Goal: Task Accomplishment & Management: Complete application form

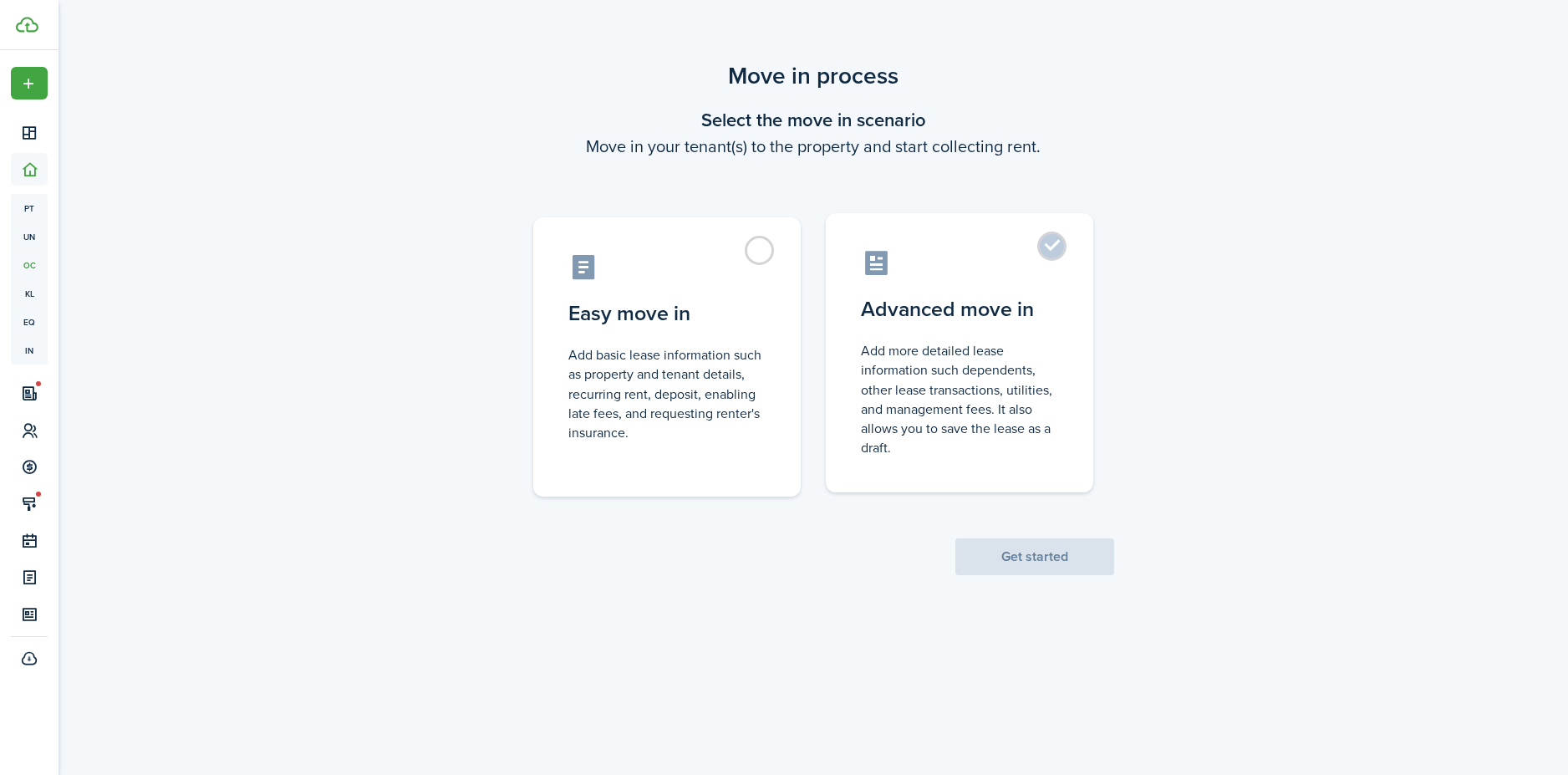
click at [1036, 247] on label "Advanced move in Add more detailed lease information such dependents, other lea…" at bounding box center [959, 352] width 267 height 279
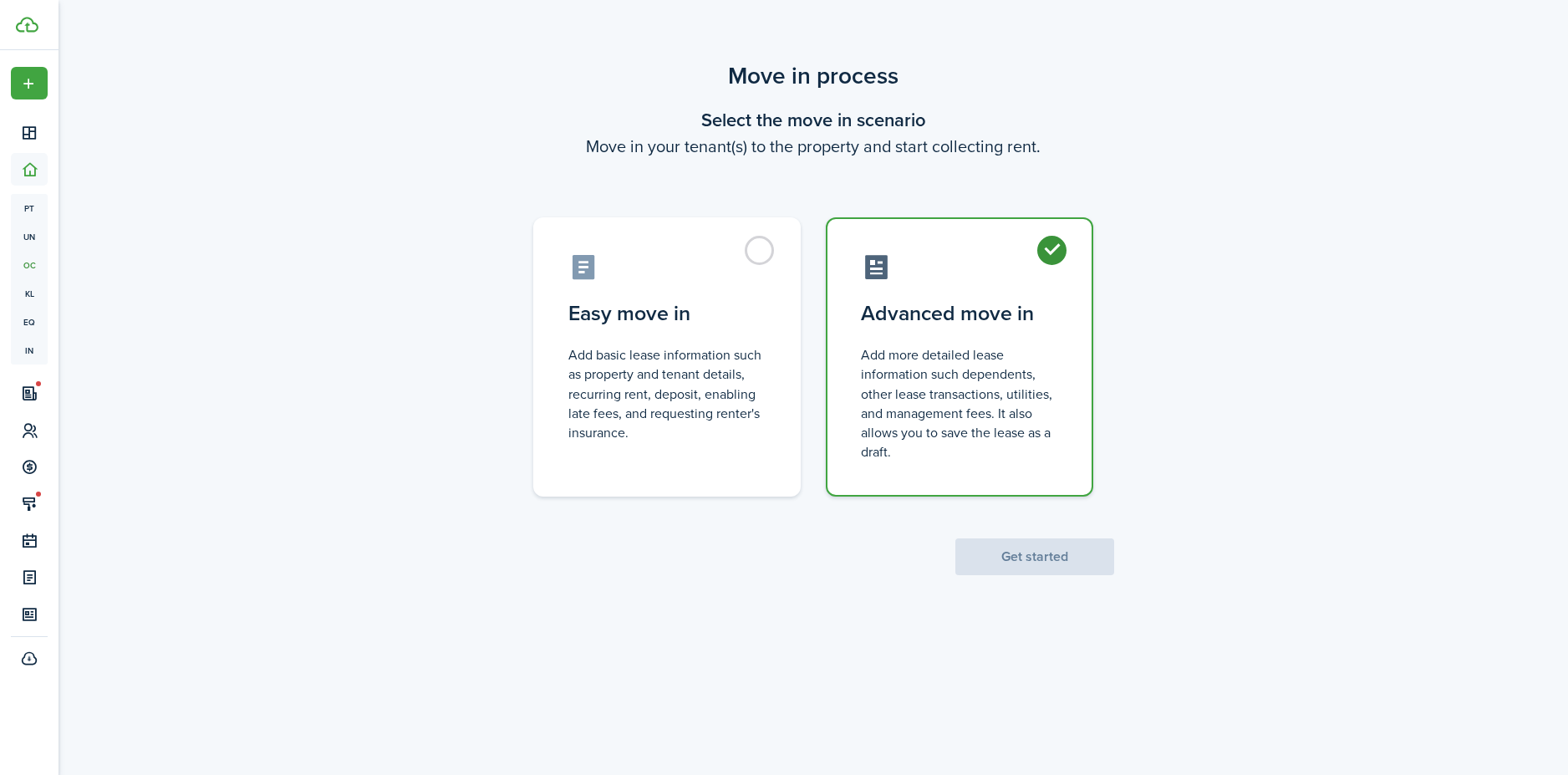
radio input "true"
click at [1000, 560] on button "Get started" at bounding box center [1035, 557] width 159 height 37
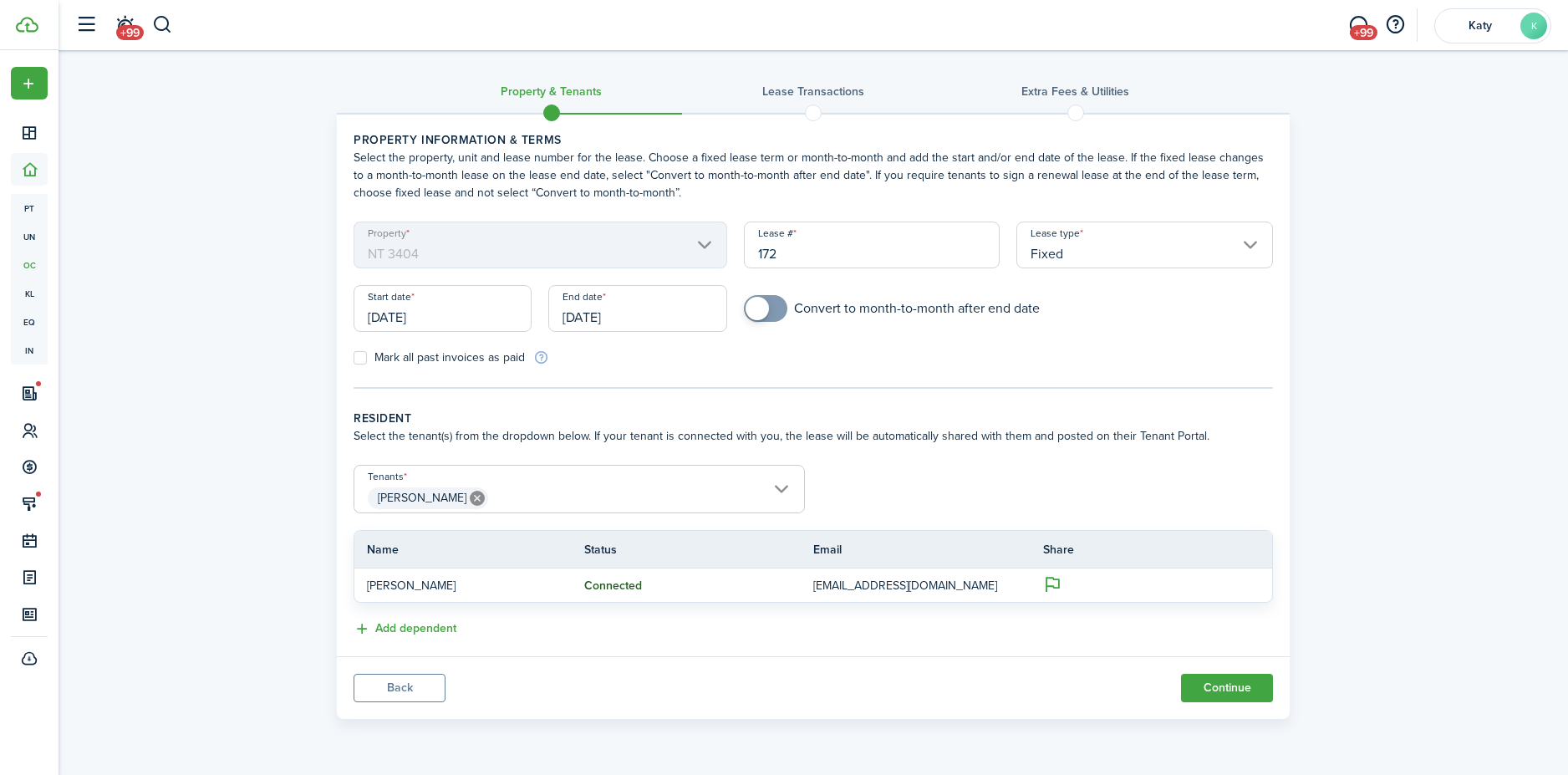
click at [399, 318] on input "[DATE]" at bounding box center [443, 309] width 178 height 46
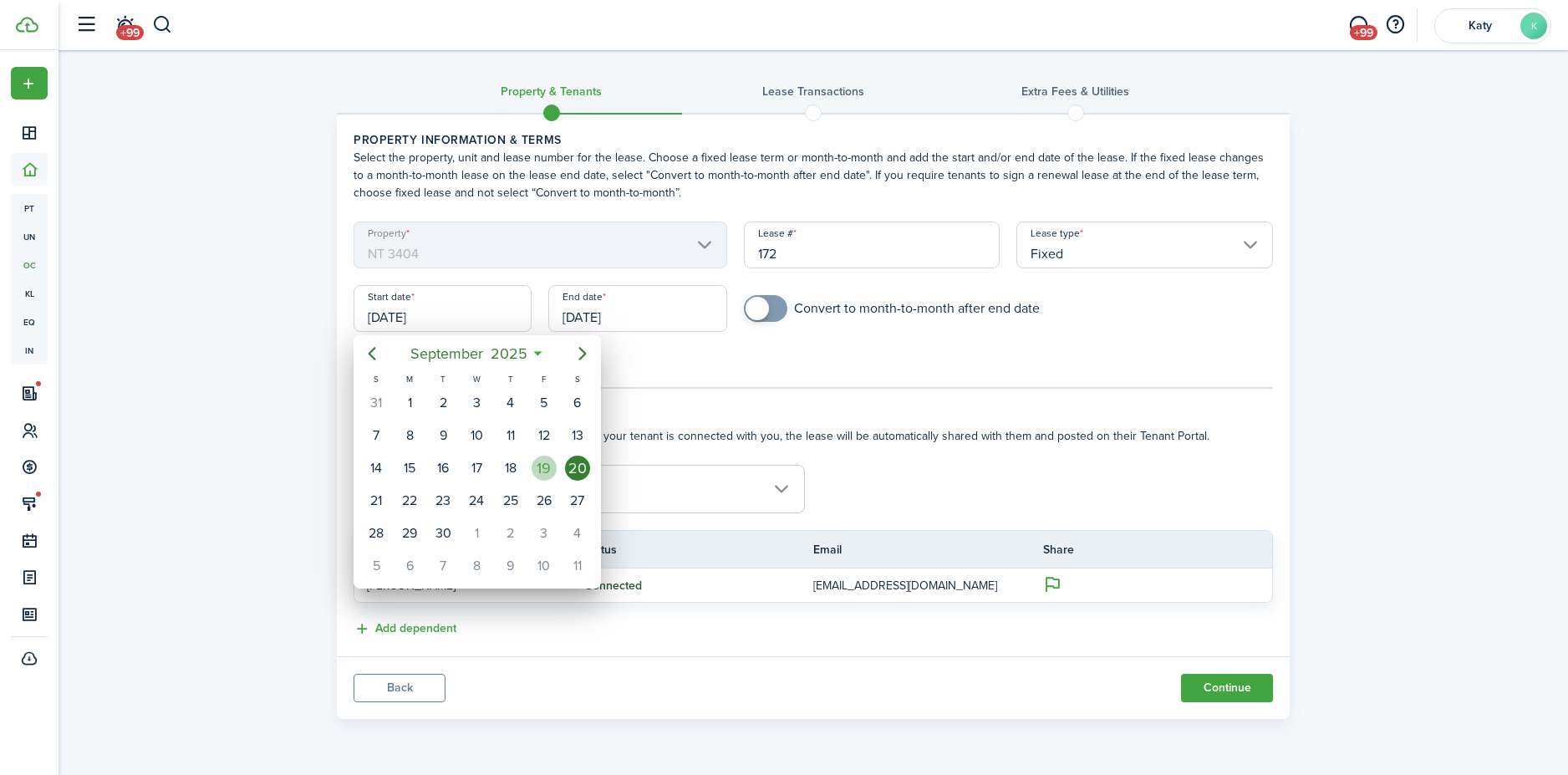
click at [548, 467] on div "19" at bounding box center [544, 468] width 25 height 25
type input "[DATE]"
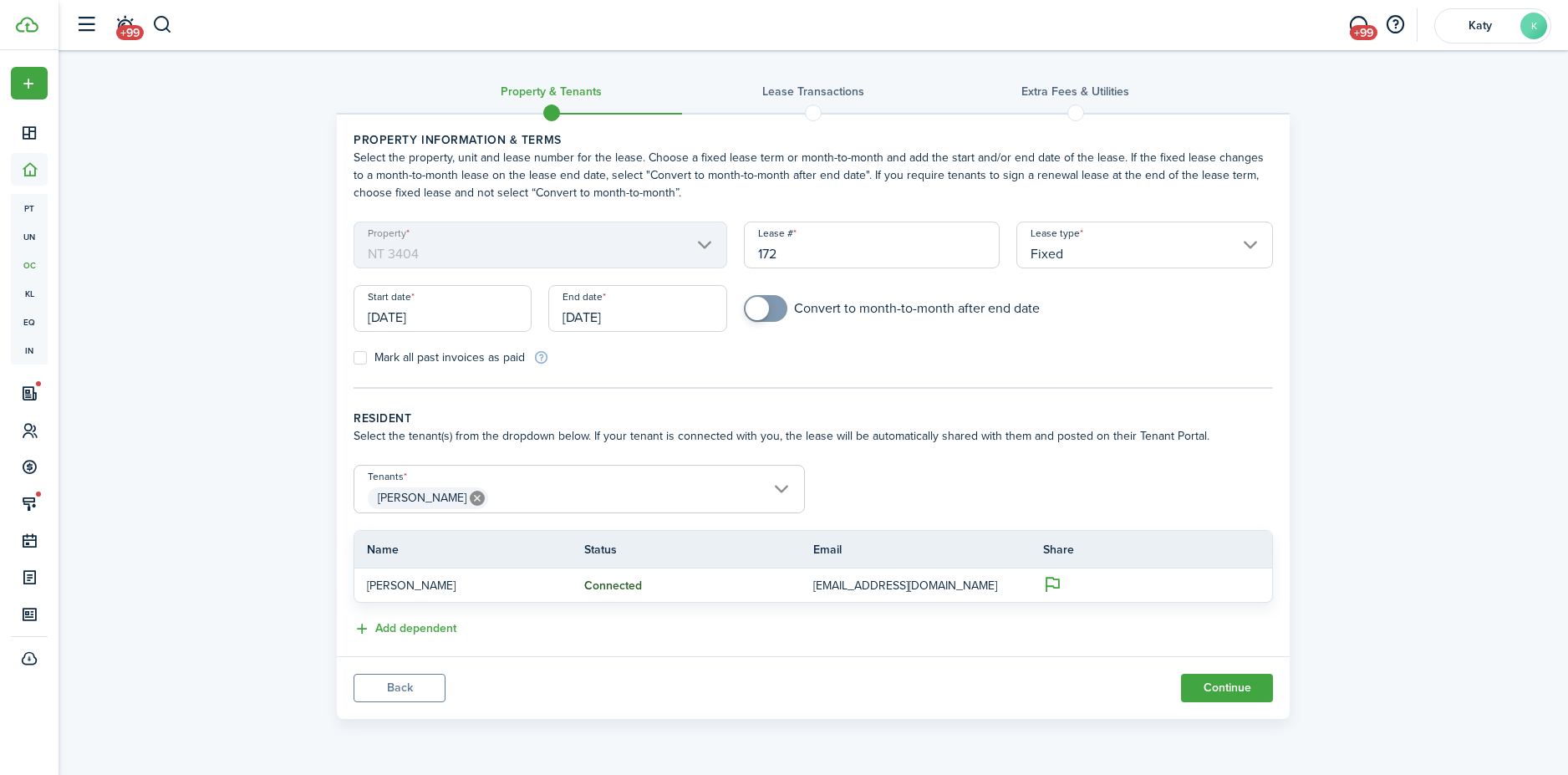
click at [598, 314] on input "[DATE]" at bounding box center [637, 309] width 178 height 46
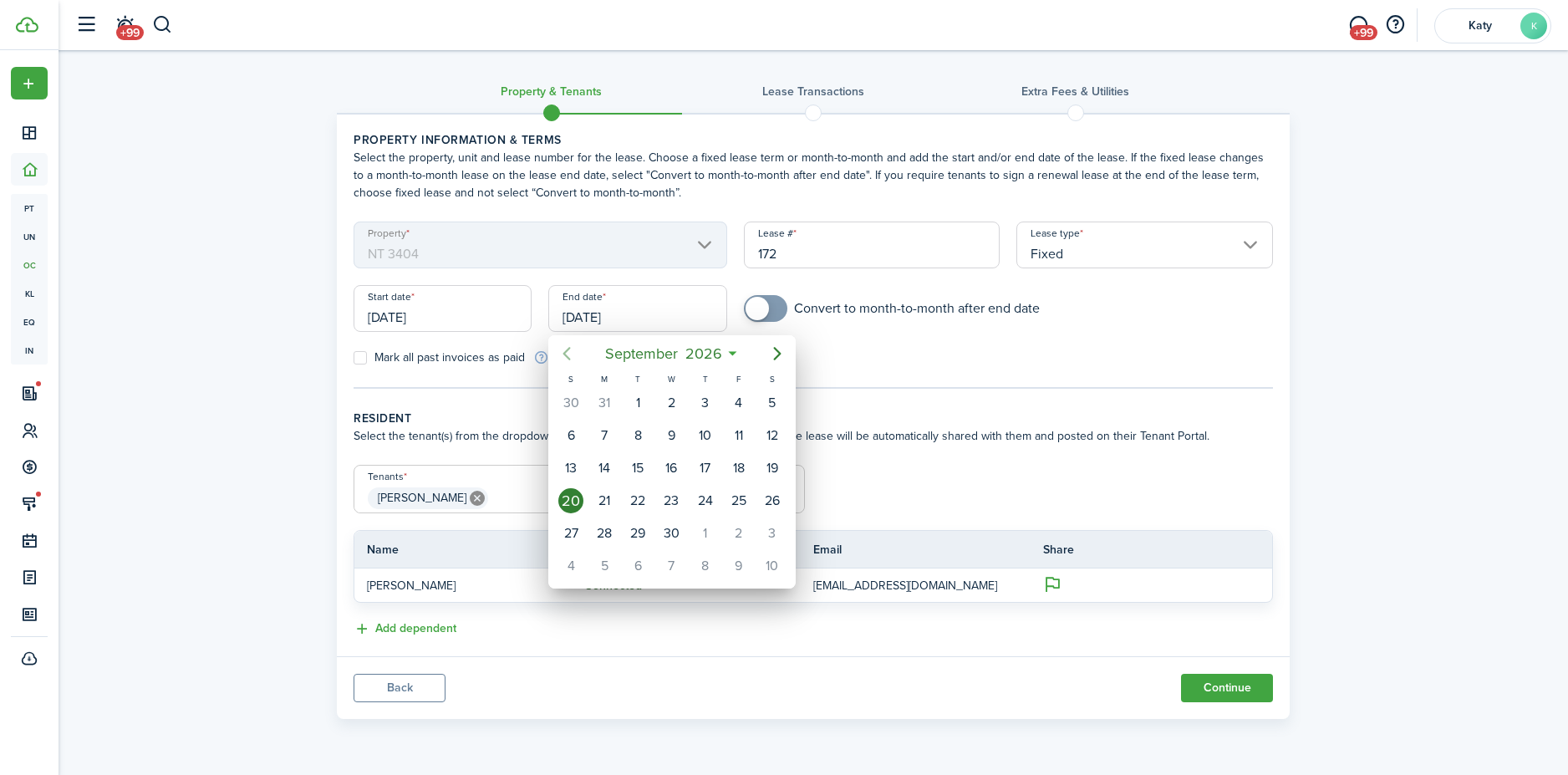
click at [559, 351] on icon "Previous page" at bounding box center [566, 353] width 20 height 20
click at [614, 564] on div "31" at bounding box center [605, 566] width 25 height 25
type input "[DATE]"
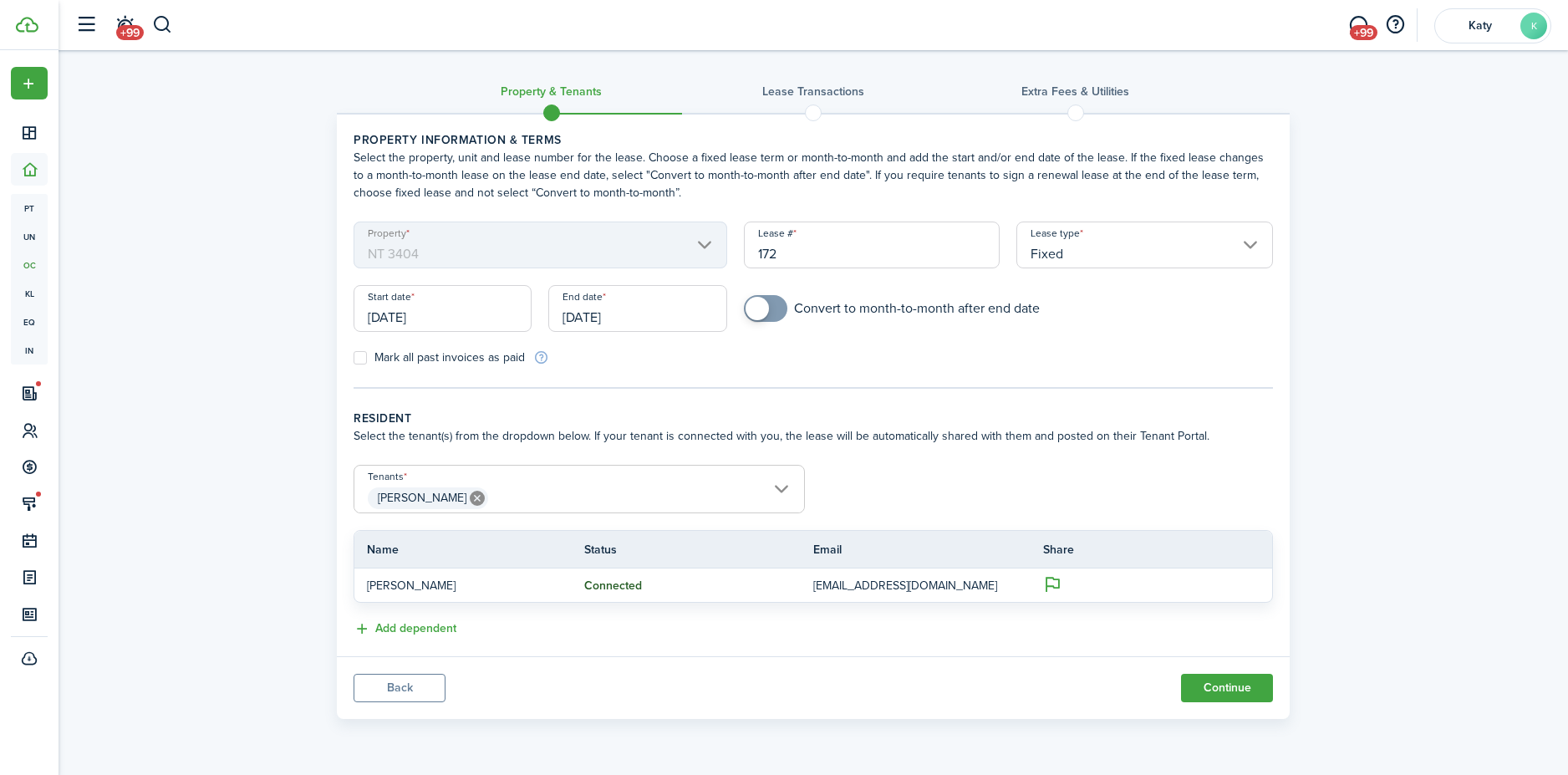
checkbox input "true"
click at [774, 309] on span at bounding box center [765, 309] width 17 height 27
click at [787, 488] on span "[PERSON_NAME]" at bounding box center [579, 499] width 449 height 29
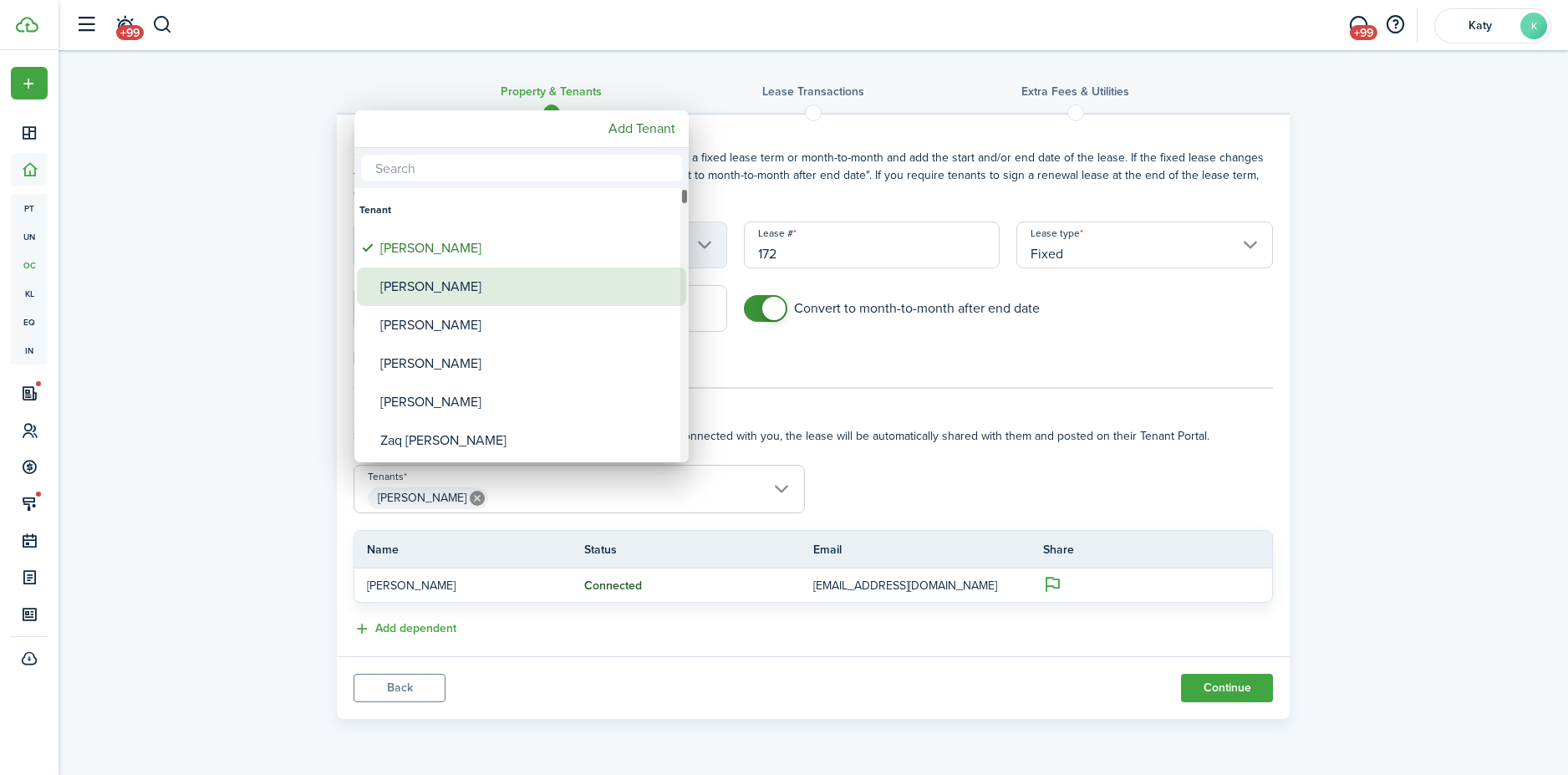
click at [457, 303] on div "[PERSON_NAME]" at bounding box center [529, 286] width 296 height 38
type input "[PERSON_NAME], [PERSON_NAME]"
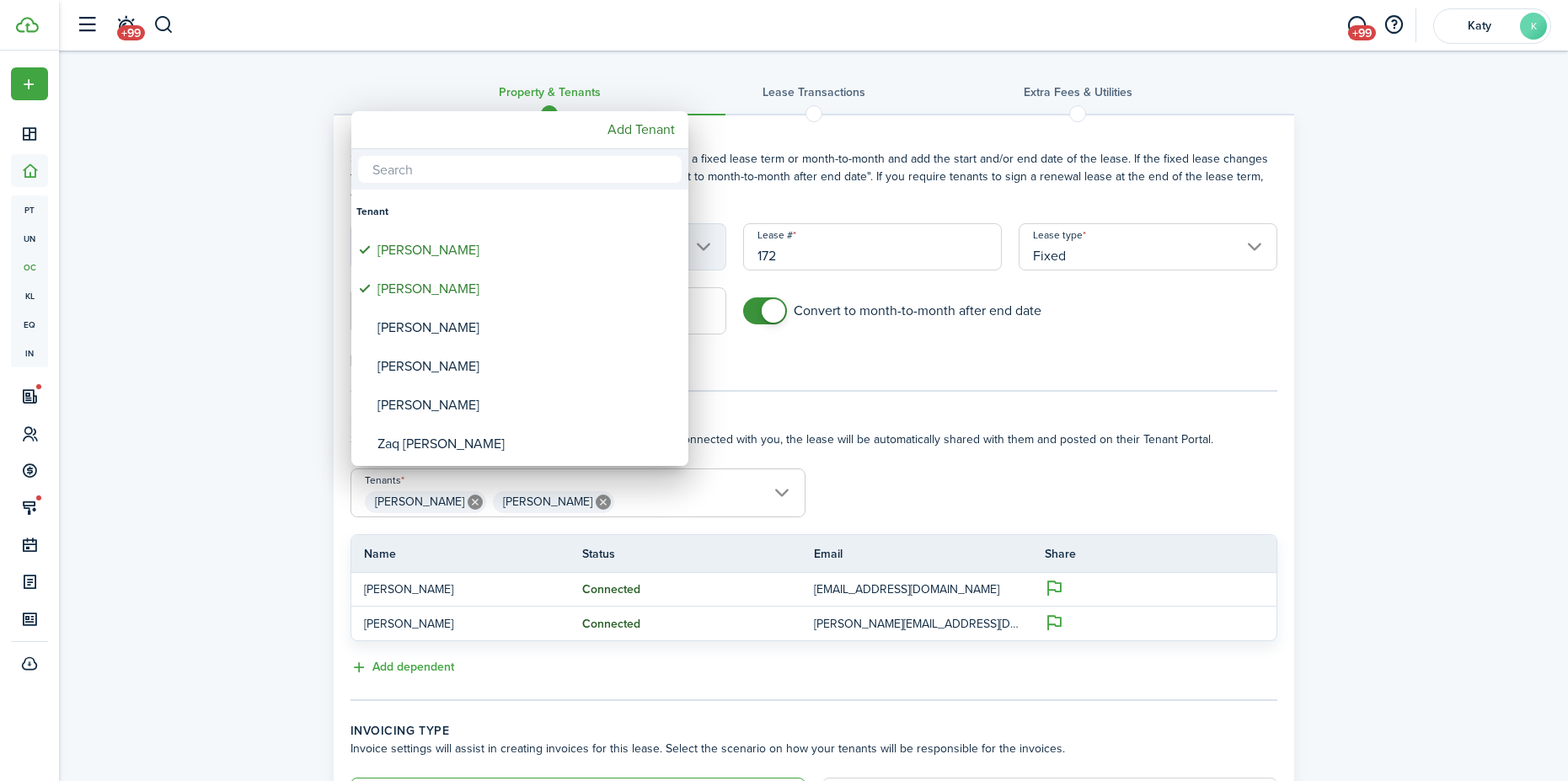
click at [1020, 511] on div at bounding box center [784, 390] width 1838 height 1051
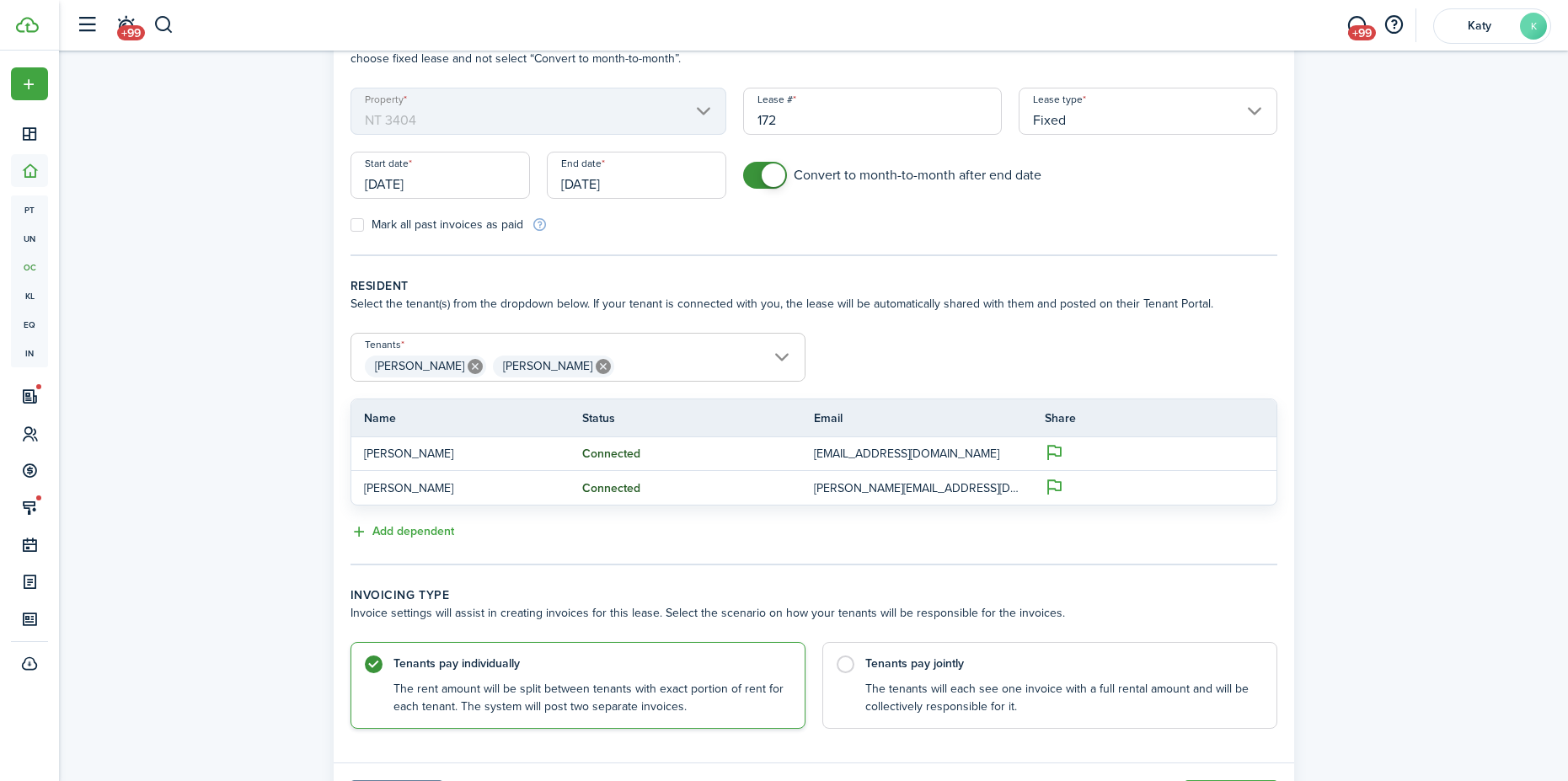
scroll to position [226, 0]
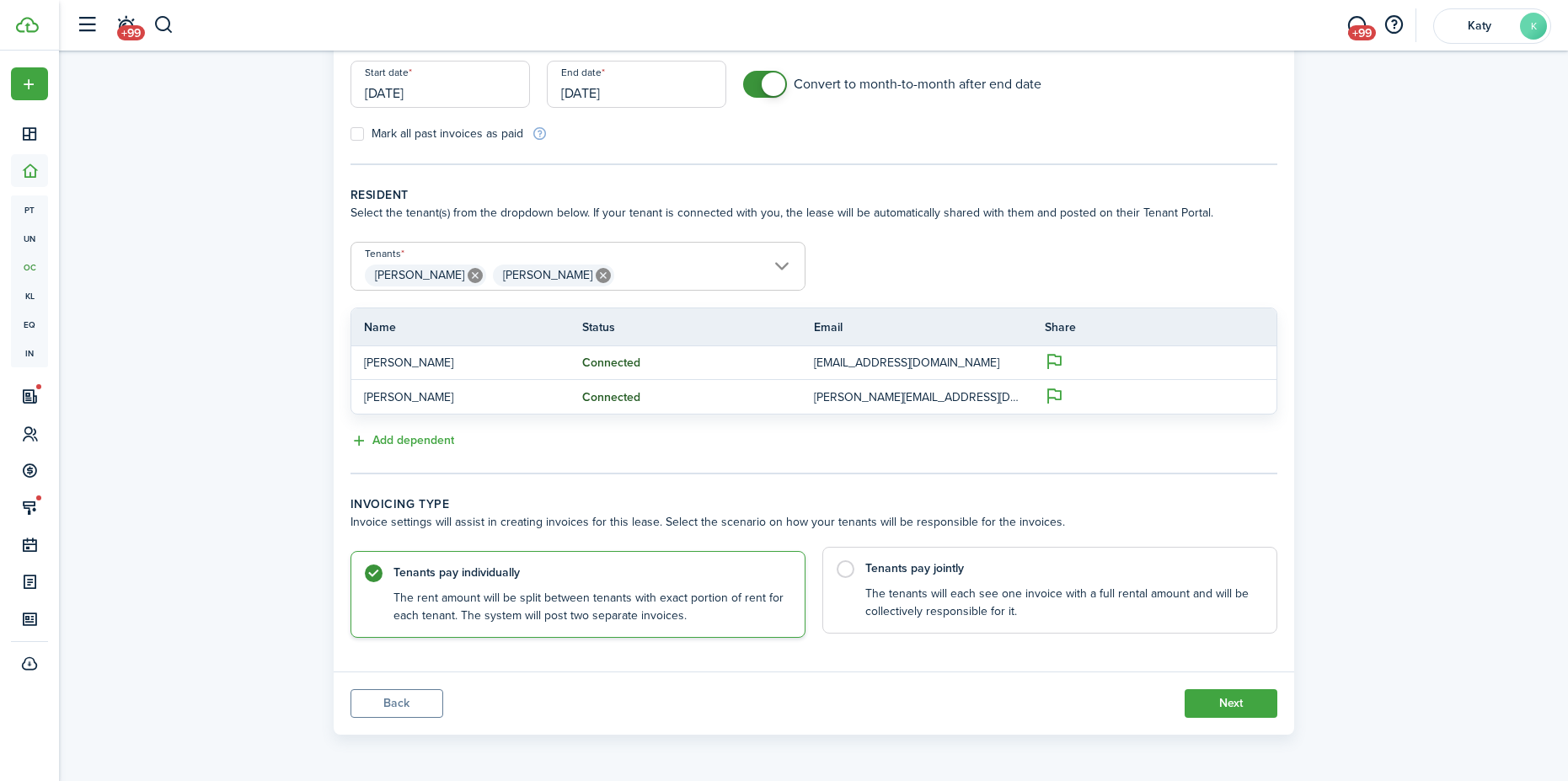
click at [909, 590] on control-radio-card-description "The tenants will each see one invoice with a full rental amount and will be col…" at bounding box center [1062, 603] width 394 height 34
radio input "false"
radio input "true"
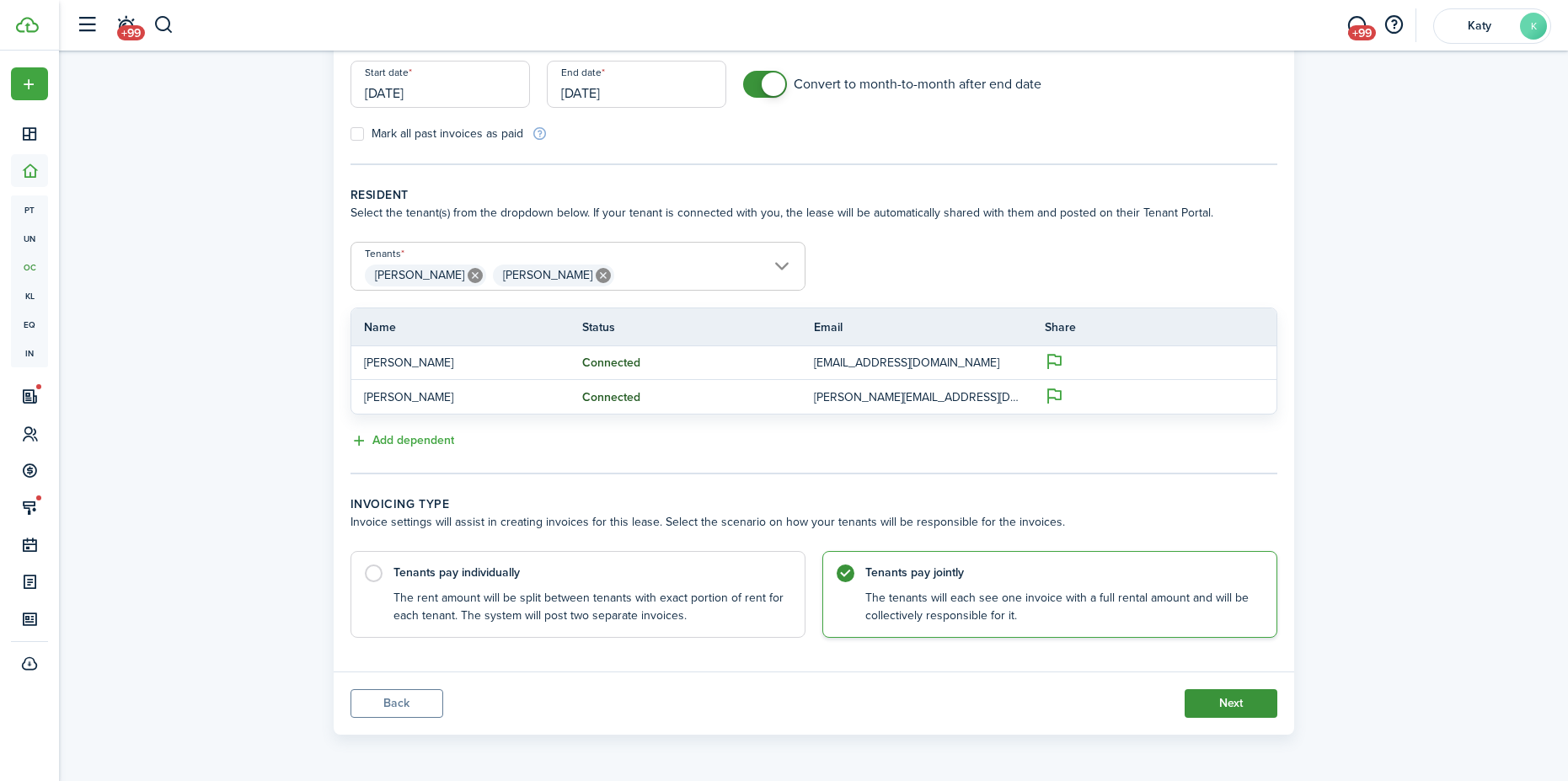
click at [1265, 695] on button "Next" at bounding box center [1230, 704] width 93 height 29
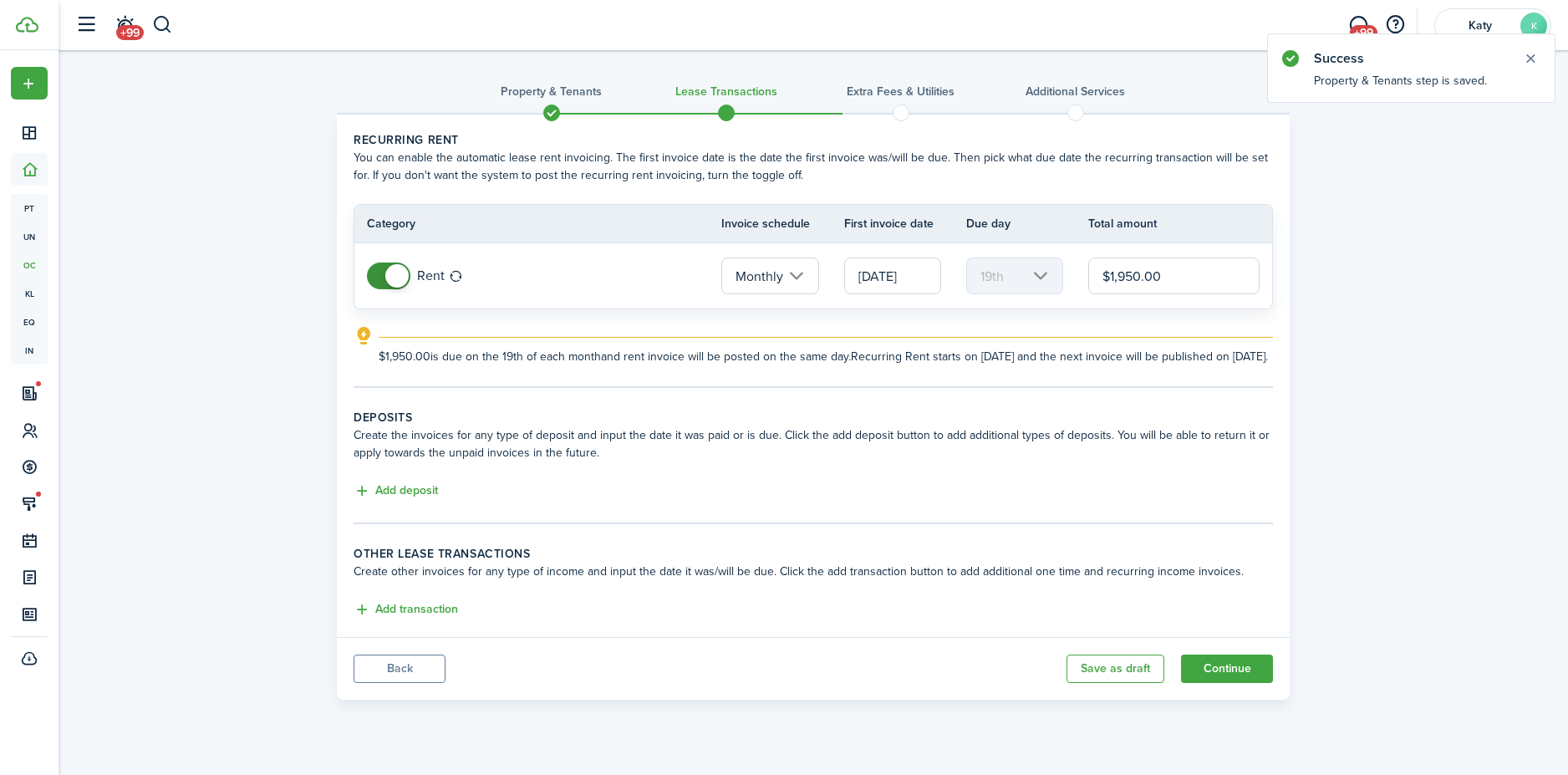
click at [902, 275] on input "[DATE]" at bounding box center [892, 276] width 97 height 37
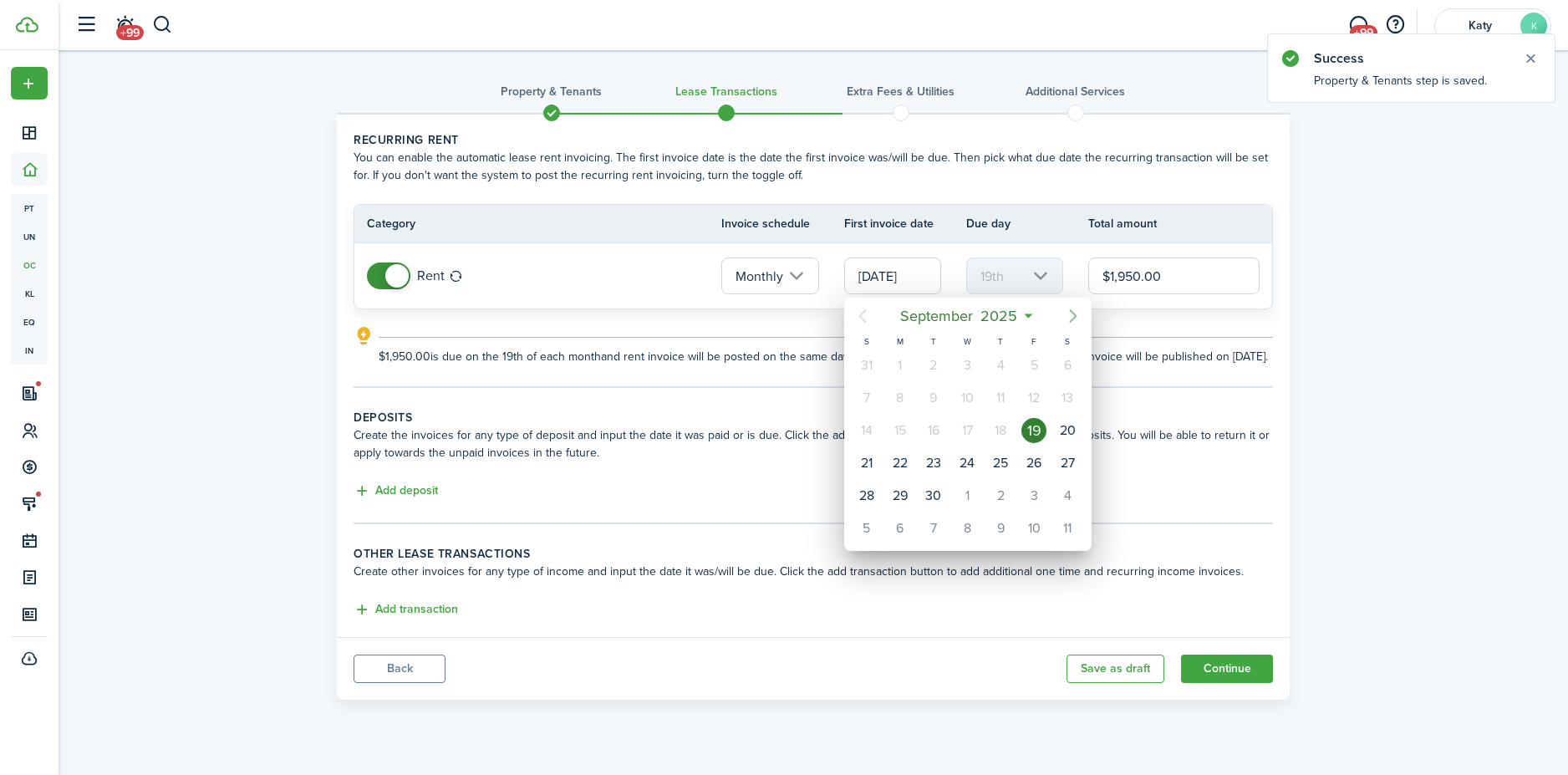
click at [1075, 312] on icon "Next page" at bounding box center [1072, 316] width 20 height 20
click at [1068, 366] on div "1" at bounding box center [1067, 366] width 25 height 25
type input "[DATE]"
type input "1st"
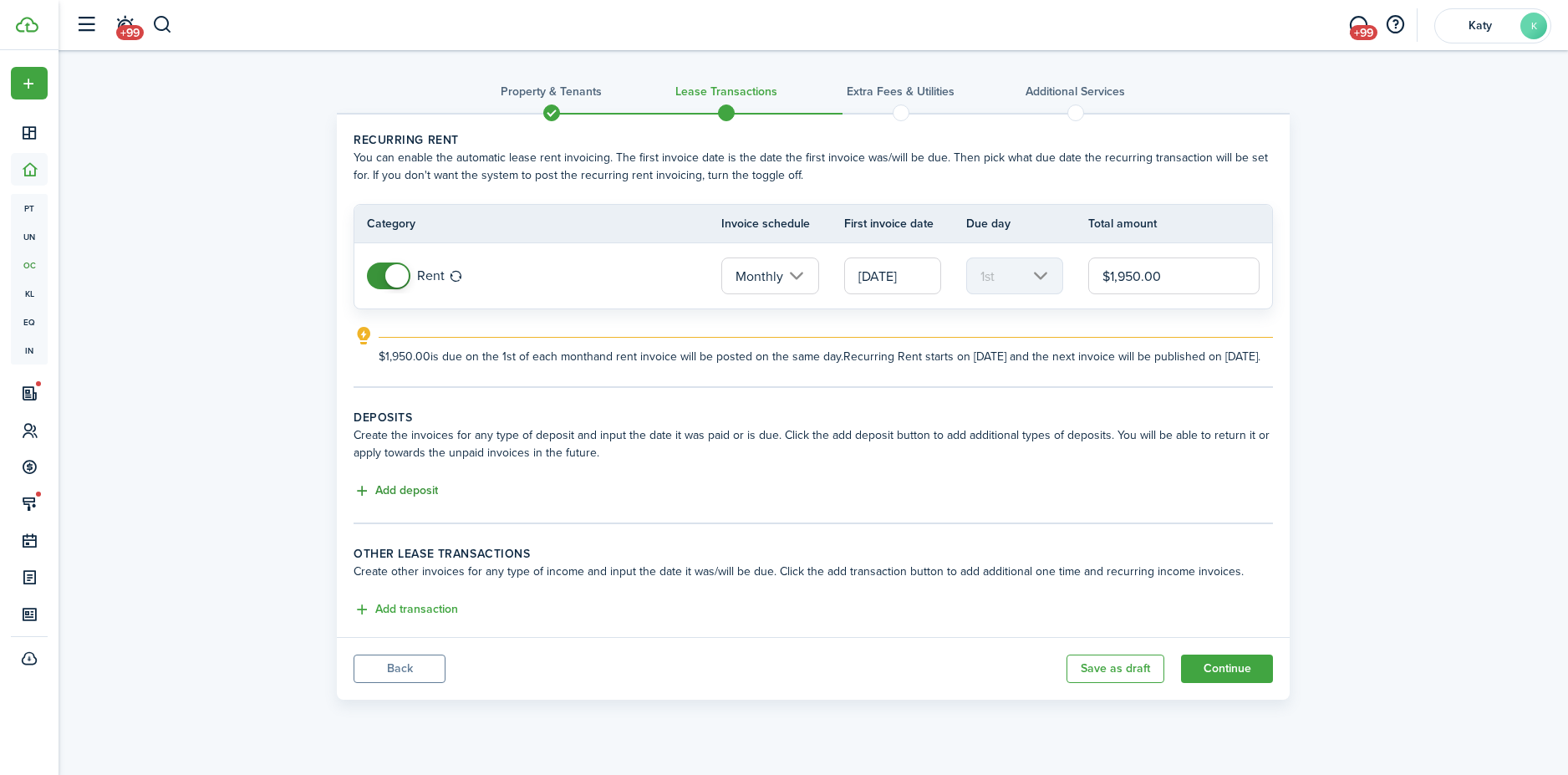
click at [422, 501] on button "Add deposit" at bounding box center [396, 491] width 85 height 20
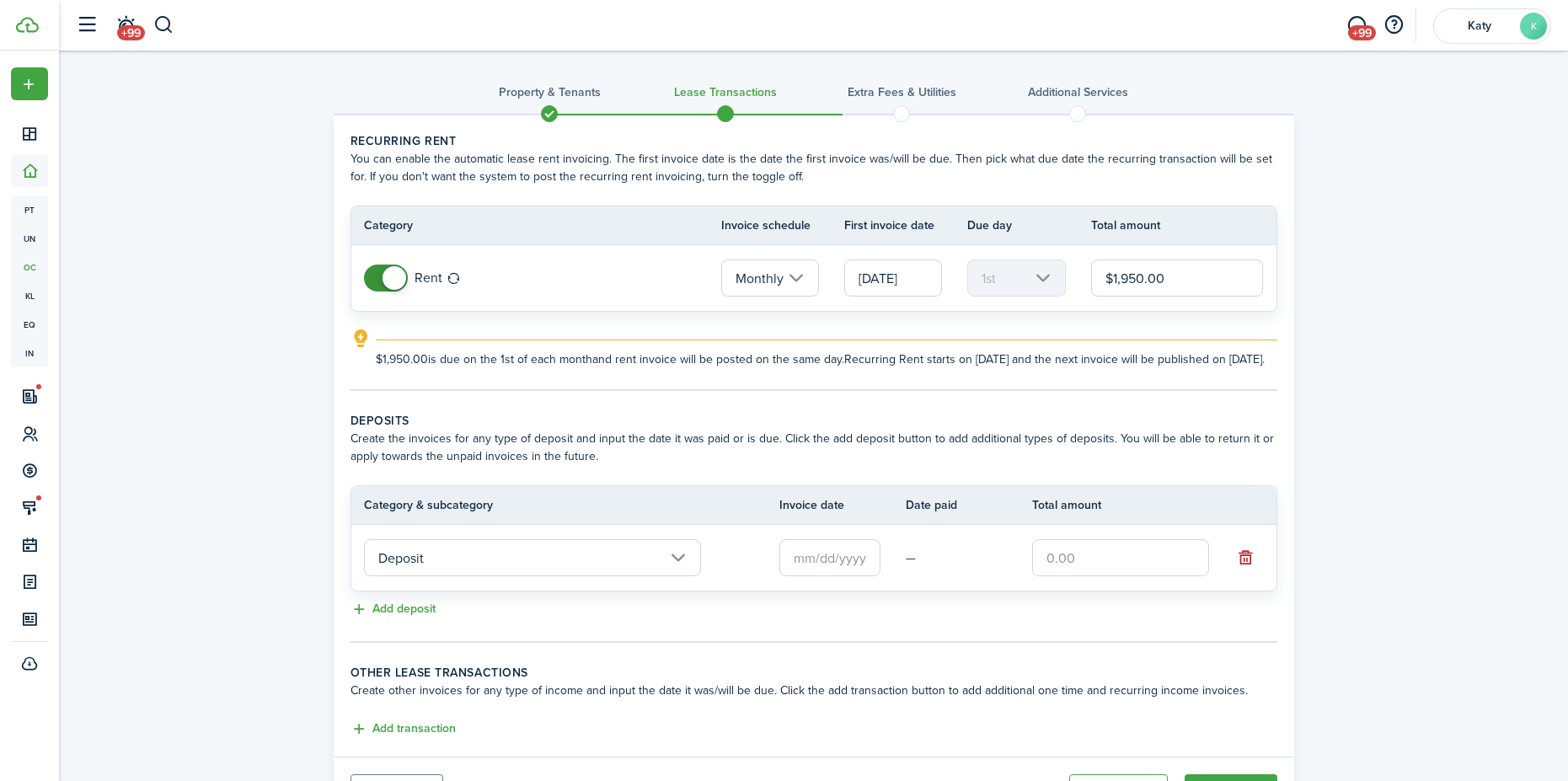
click at [810, 567] on input "text" at bounding box center [829, 557] width 101 height 37
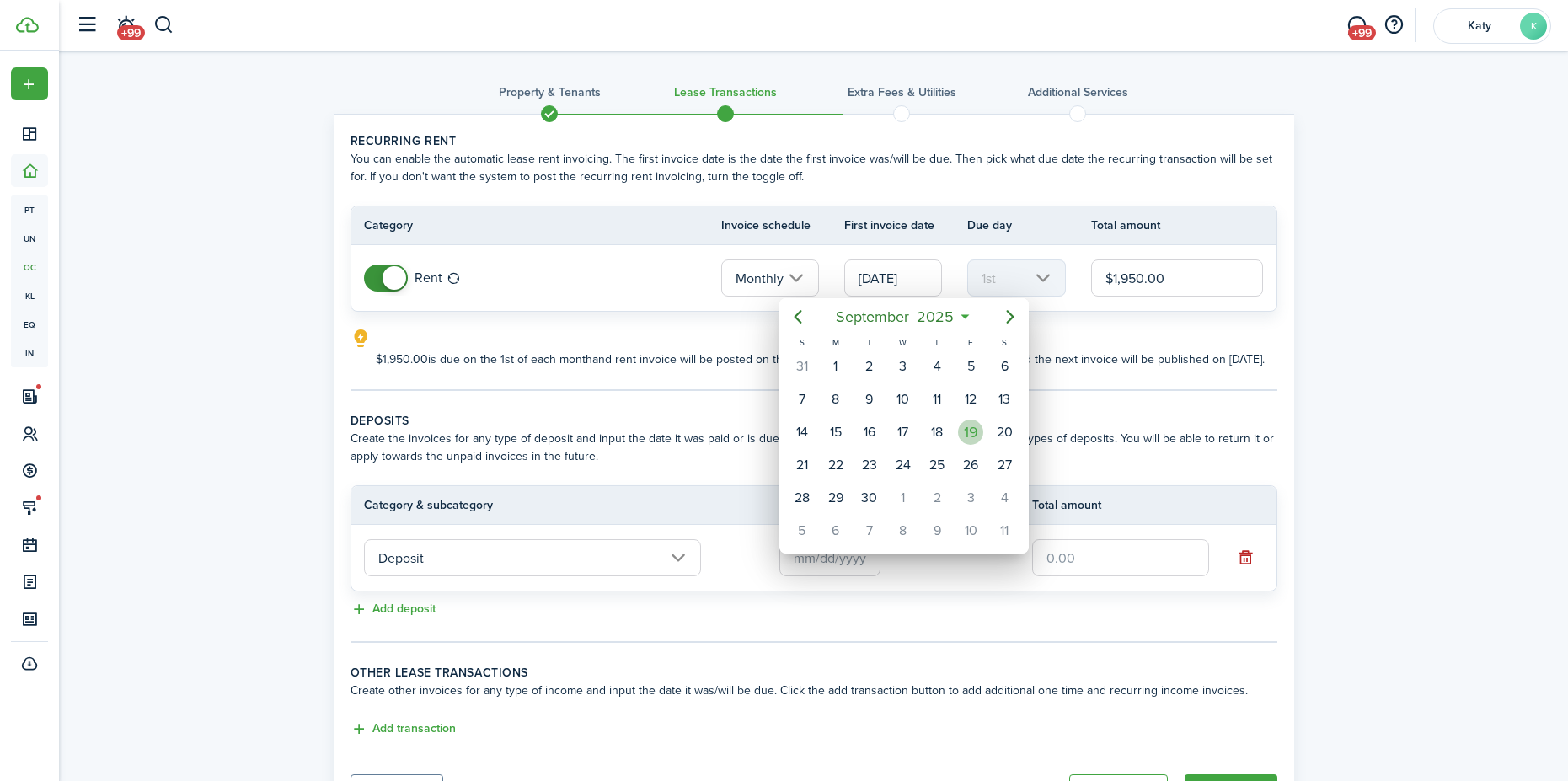
click at [971, 434] on div "19" at bounding box center [970, 432] width 25 height 25
type input "[DATE]"
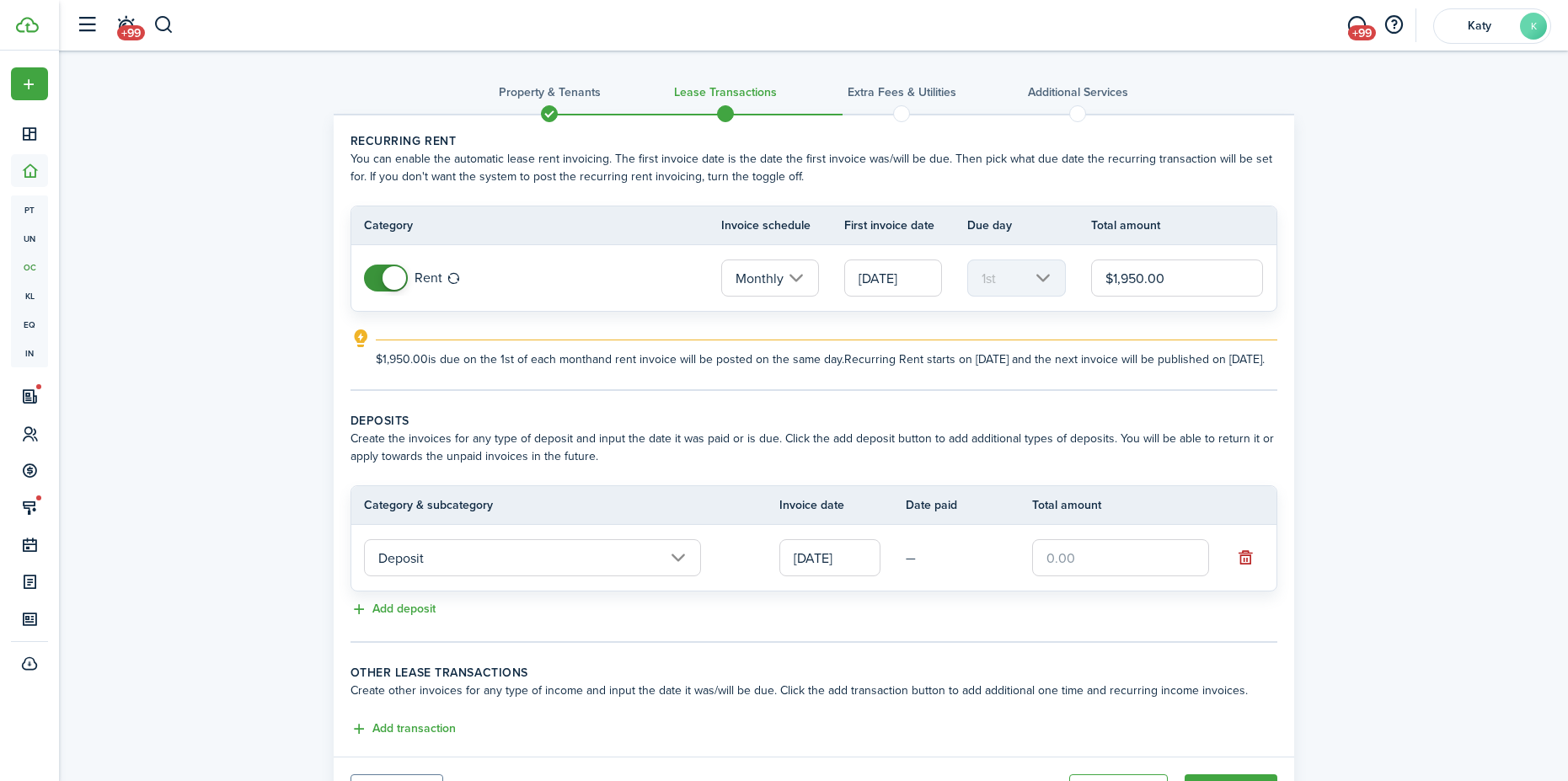
click at [1073, 567] on input "text" at bounding box center [1120, 557] width 177 height 37
type input "$1,000.00"
click at [981, 620] on div "Add deposit" at bounding box center [813, 609] width 926 height 20
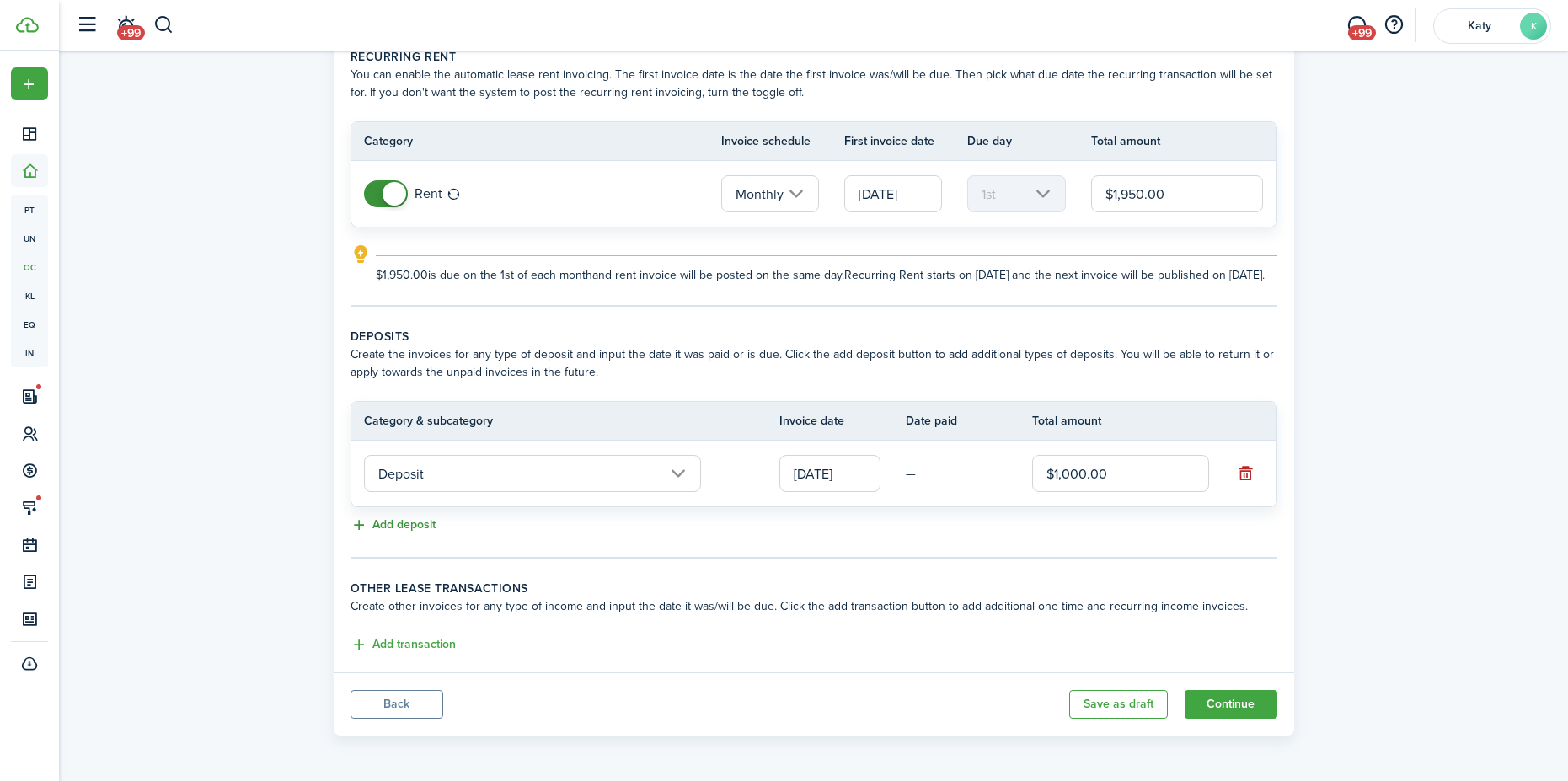
click at [430, 535] on button "Add deposit" at bounding box center [393, 526] width 85 height 20
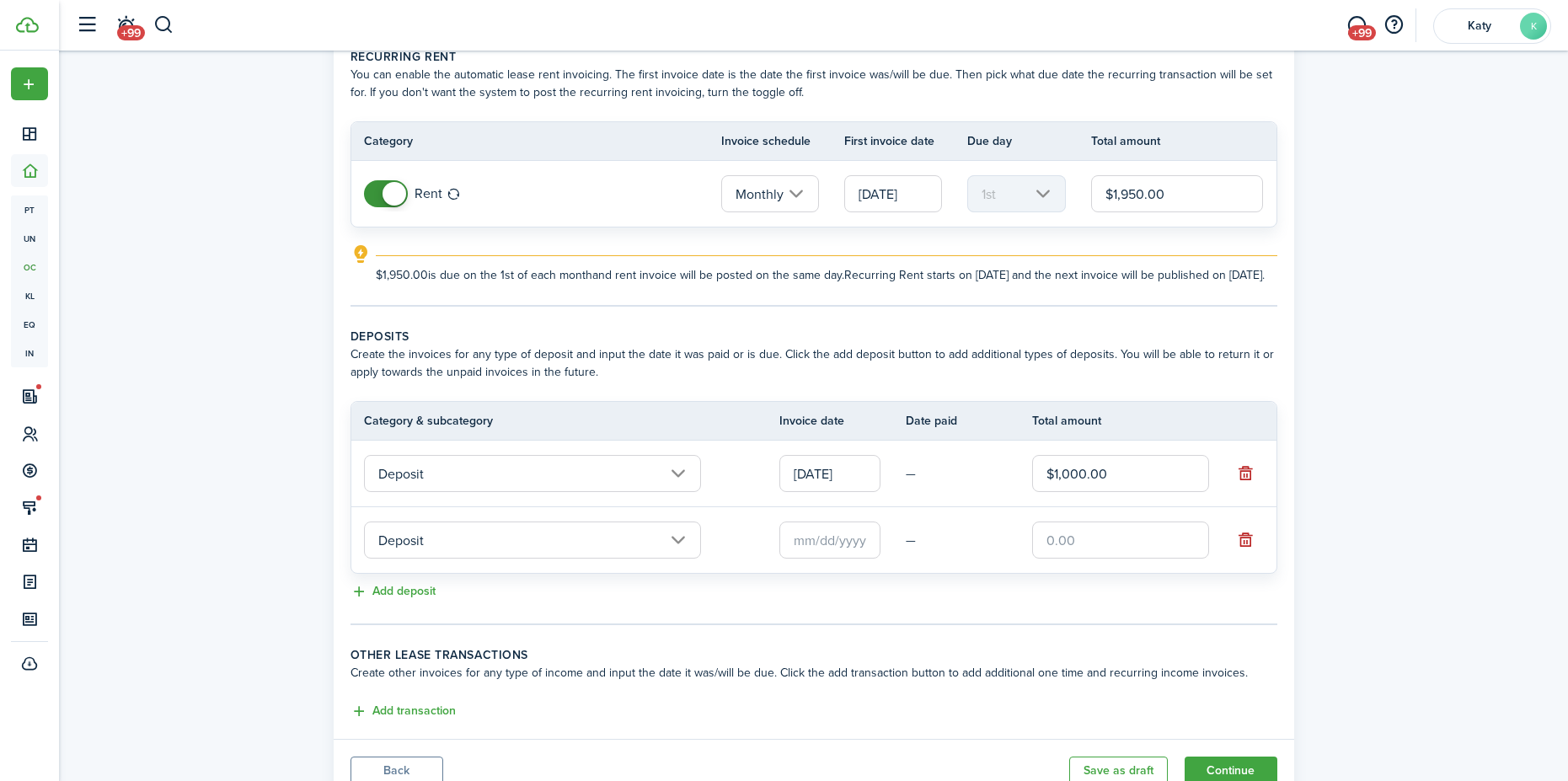
click at [679, 558] on input "Deposit" at bounding box center [532, 539] width 337 height 37
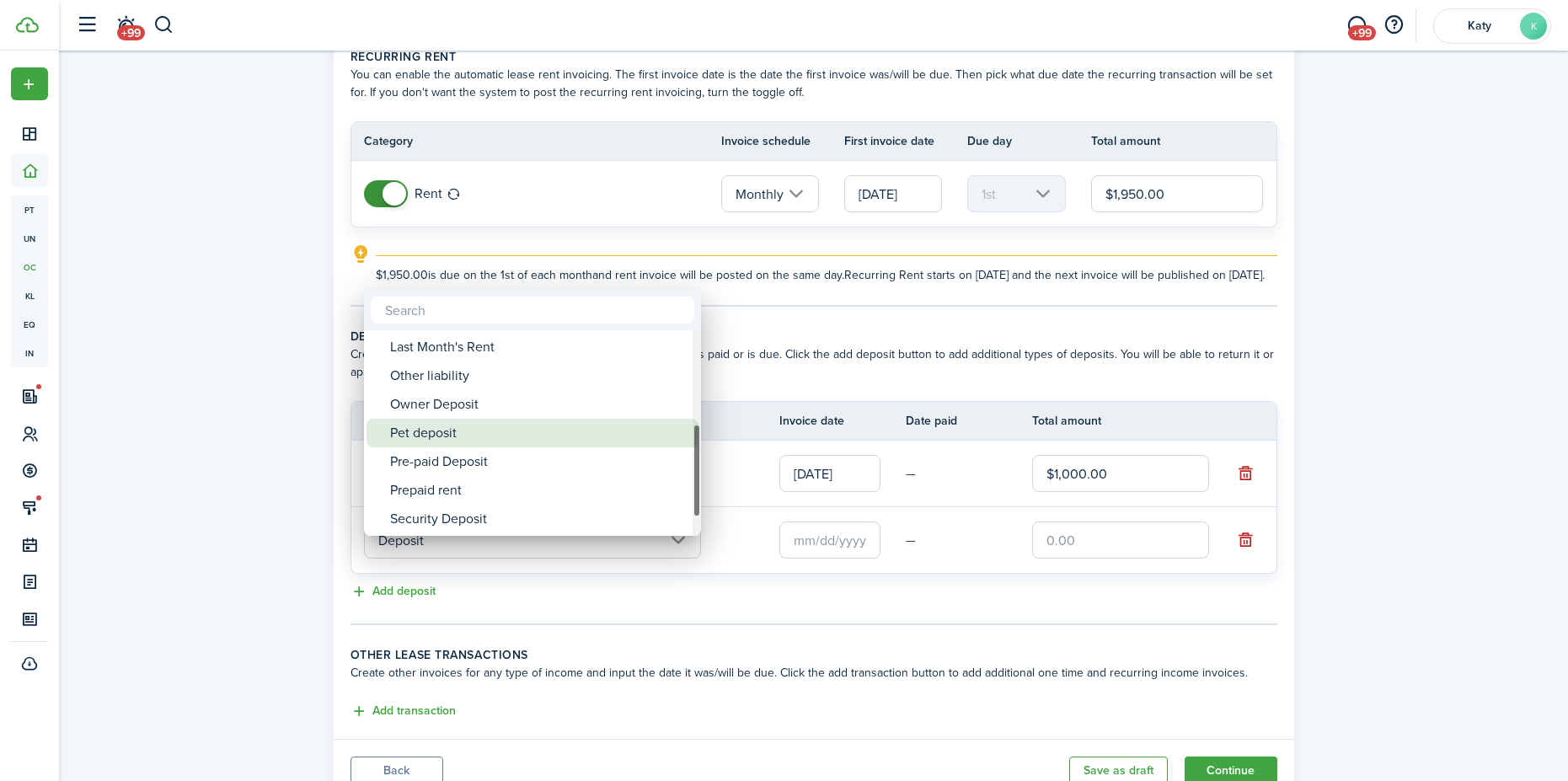
click at [566, 432] on div "Pet deposit" at bounding box center [539, 433] width 298 height 29
type input "Deposit / Pet deposit"
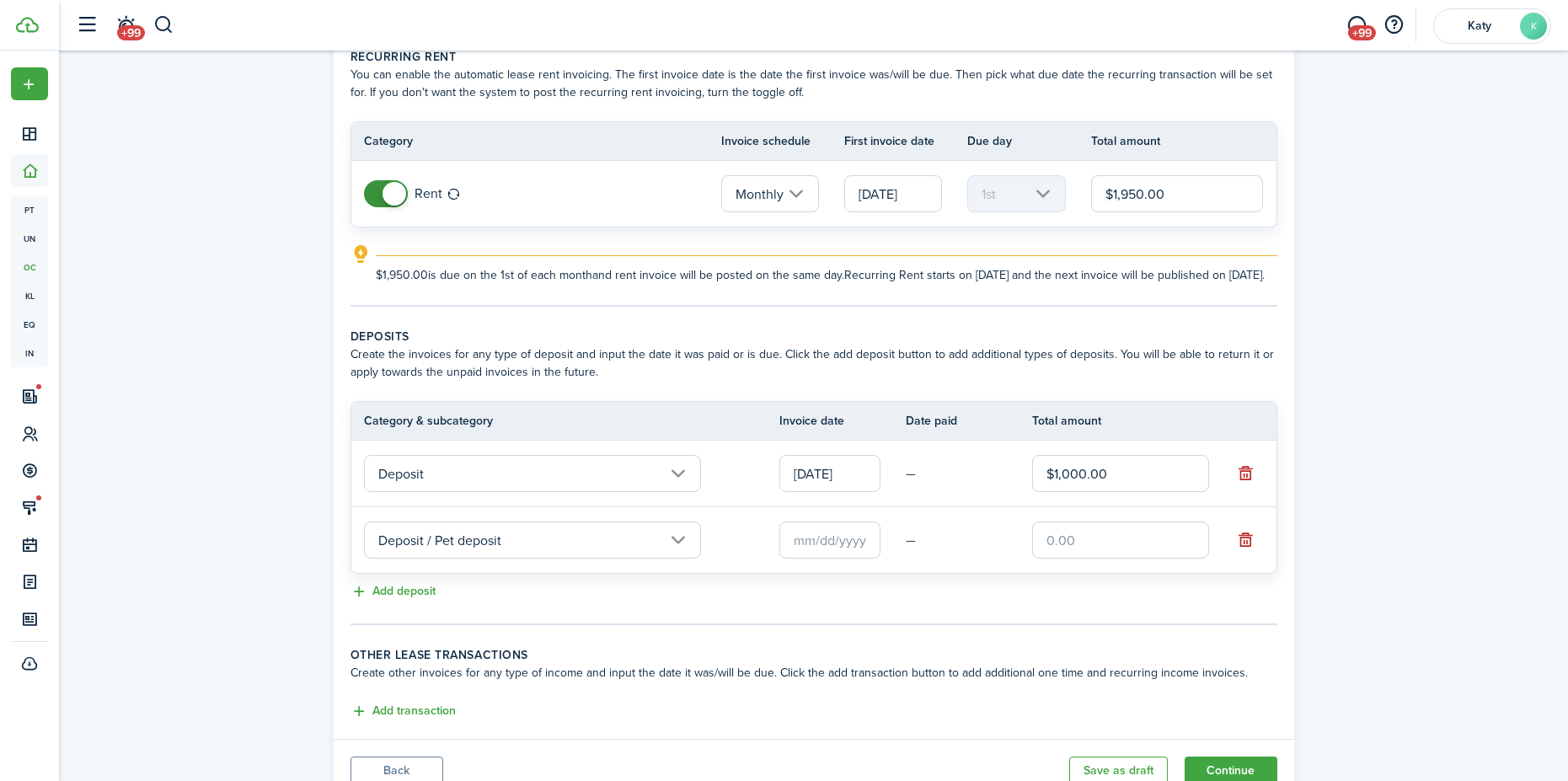
click at [817, 557] on input "text" at bounding box center [829, 539] width 101 height 37
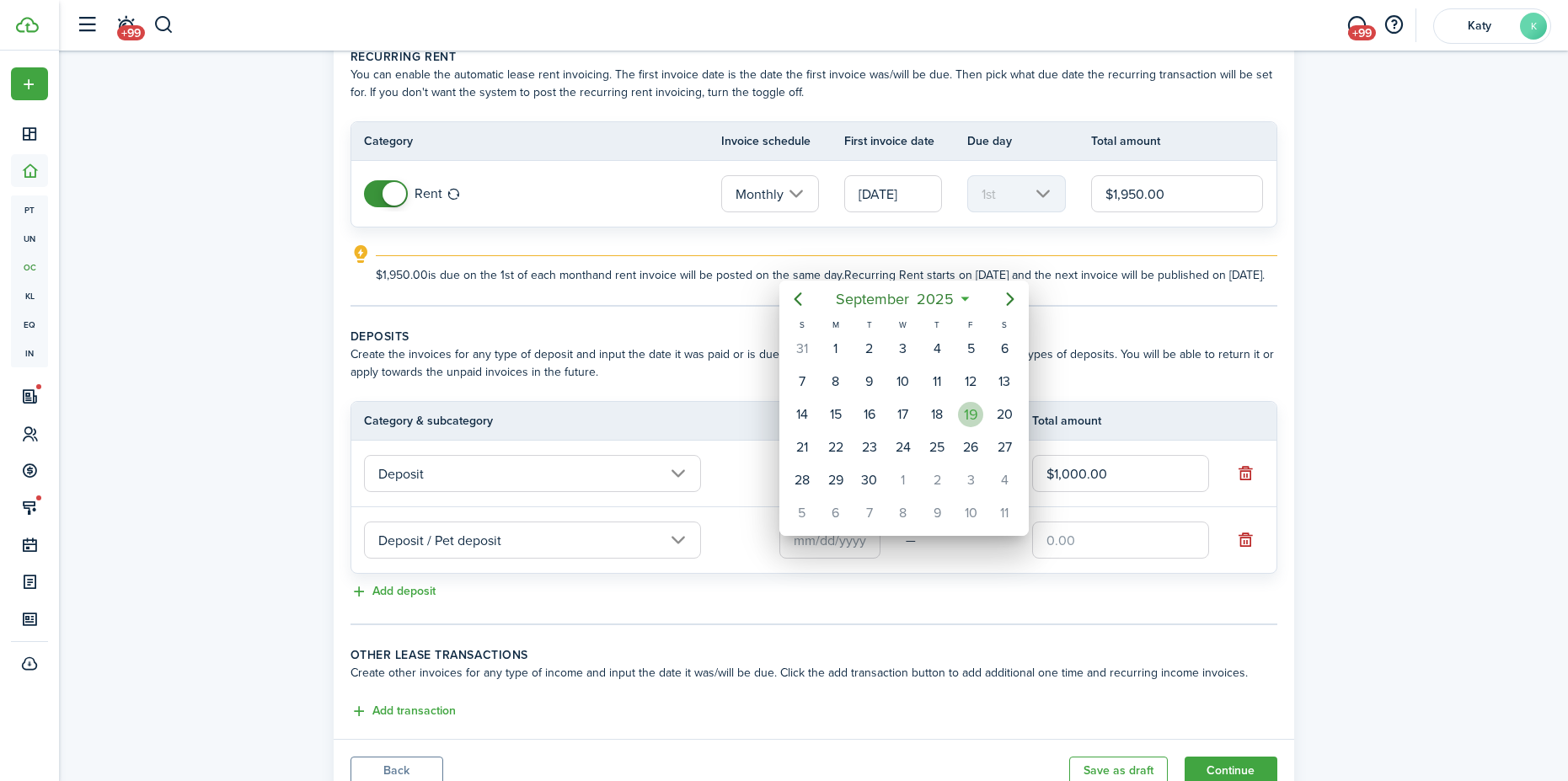
click at [967, 424] on div "19" at bounding box center [970, 414] width 25 height 25
type input "[DATE]"
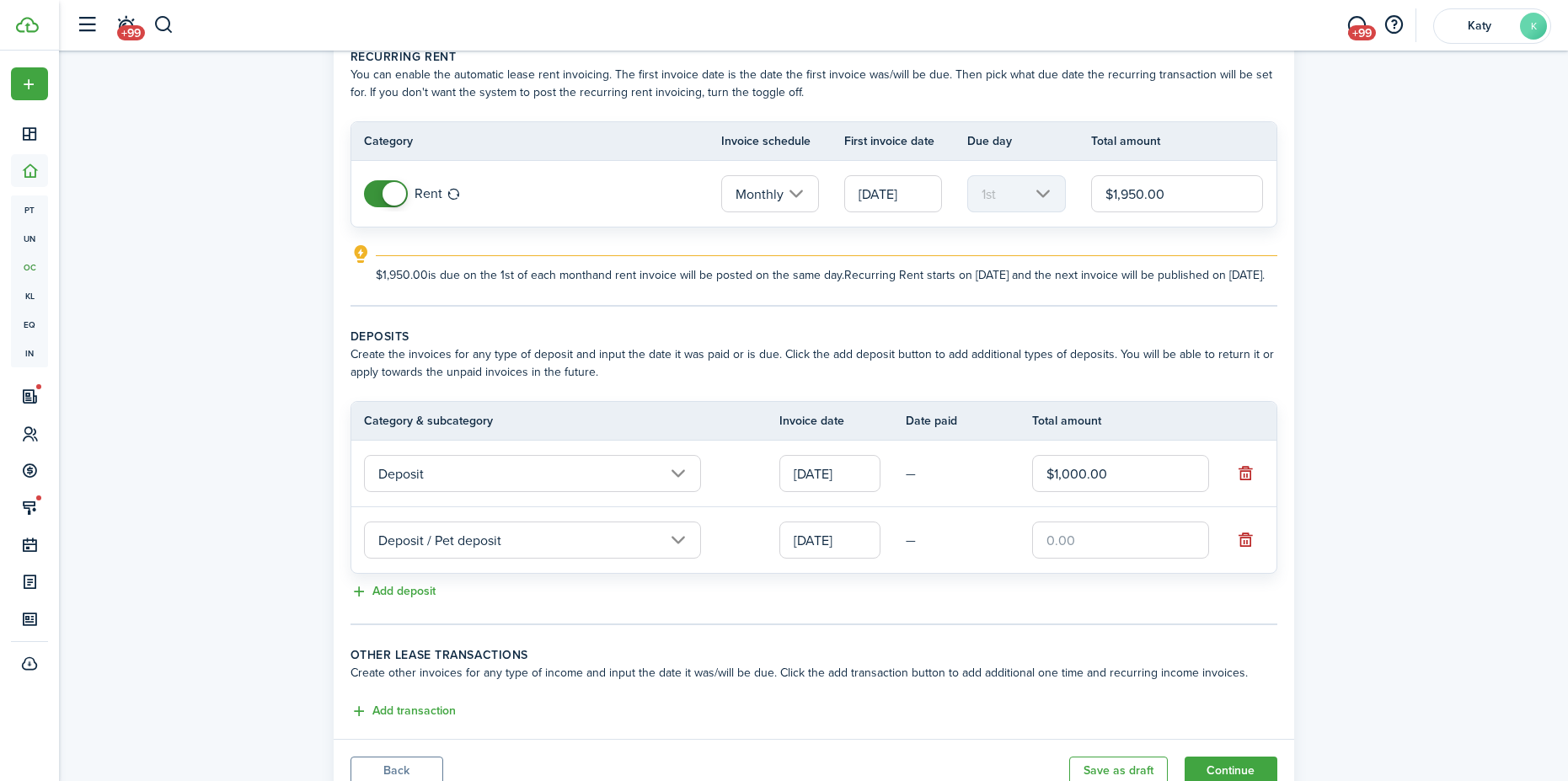
click at [1087, 556] on input "text" at bounding box center [1120, 539] width 177 height 37
type input "$600.00"
click at [444, 721] on button "Add transaction" at bounding box center [403, 712] width 105 height 20
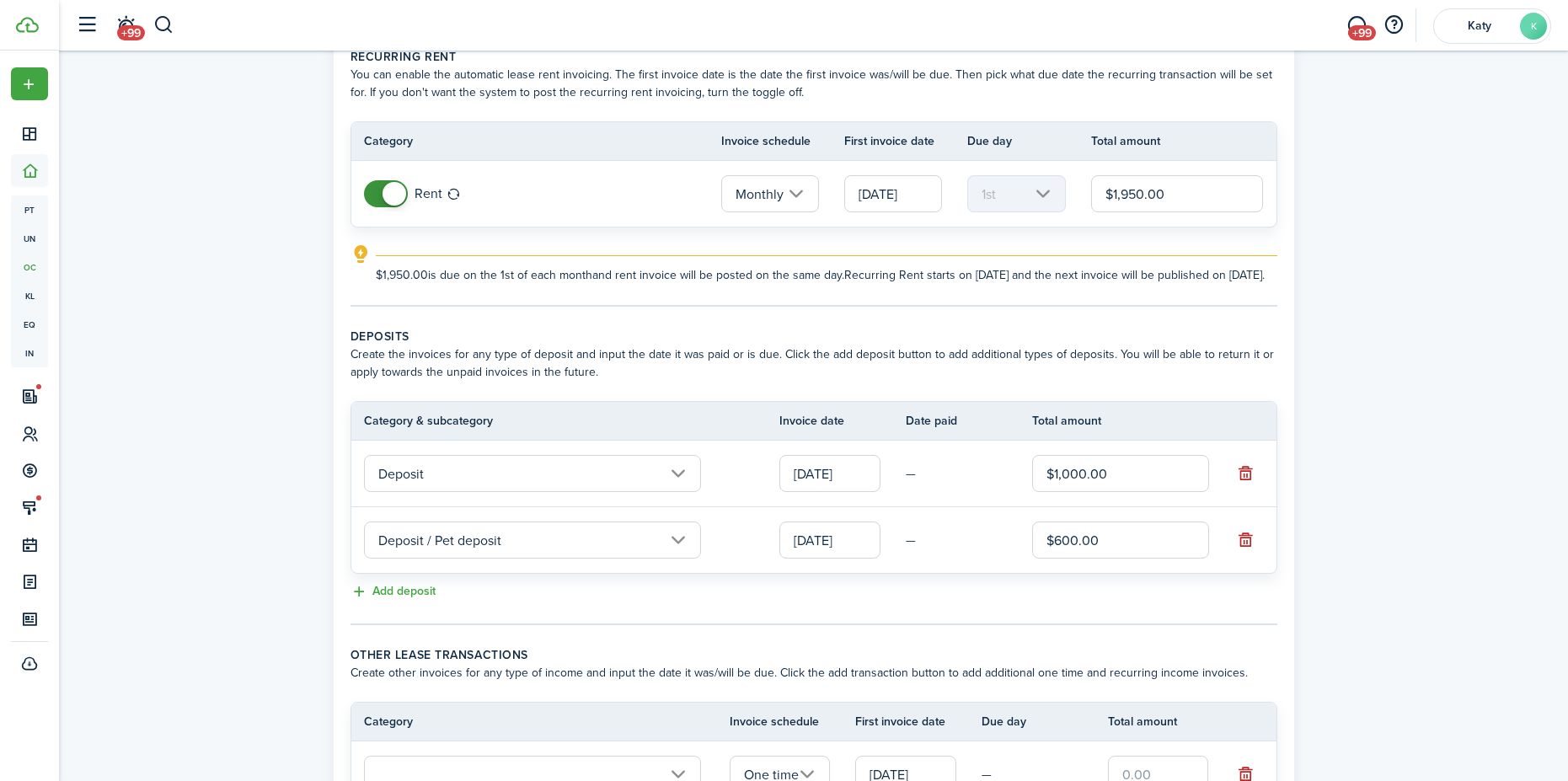
scroll to position [284, 0]
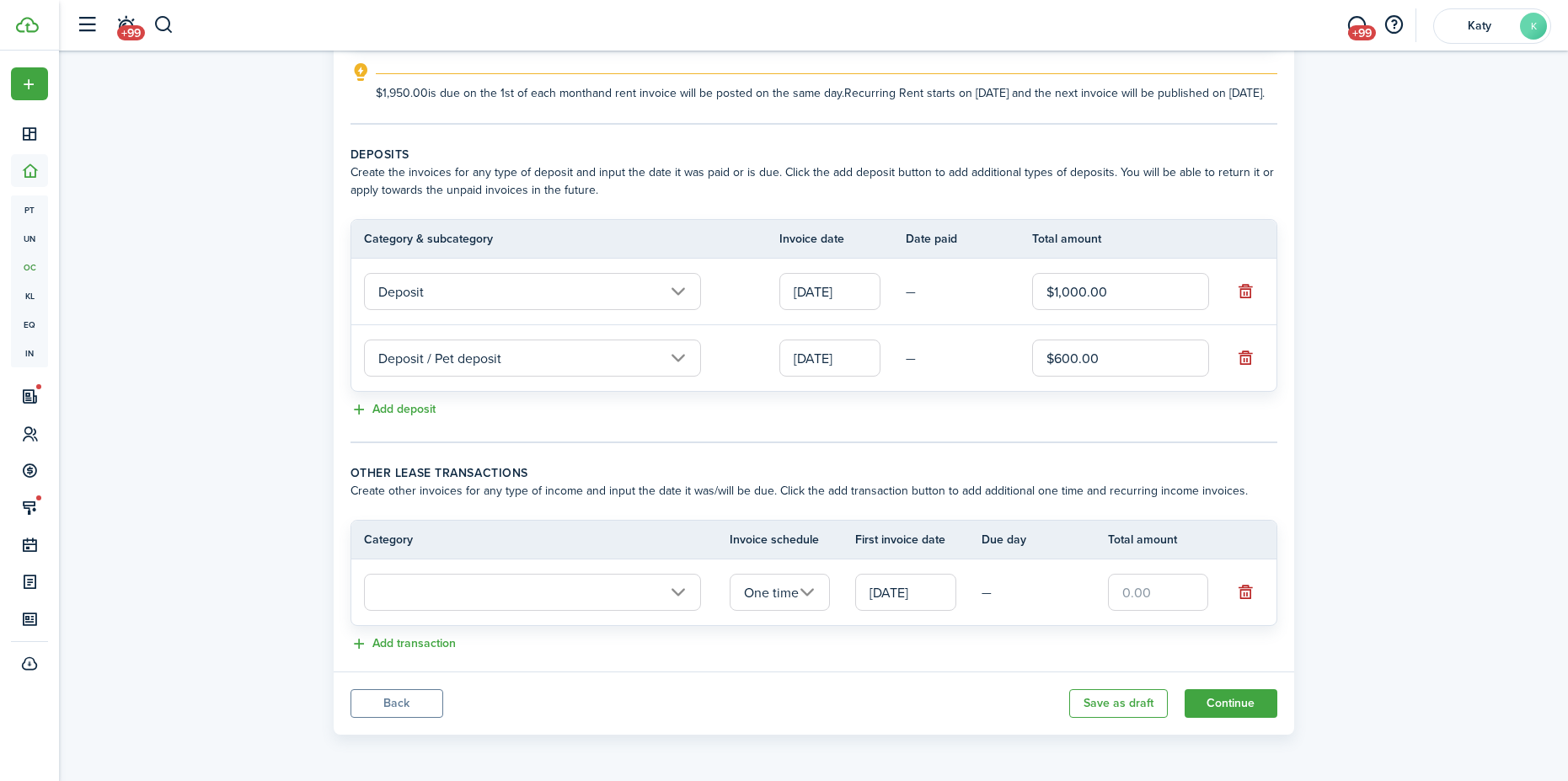
click at [687, 593] on input "text" at bounding box center [532, 591] width 337 height 37
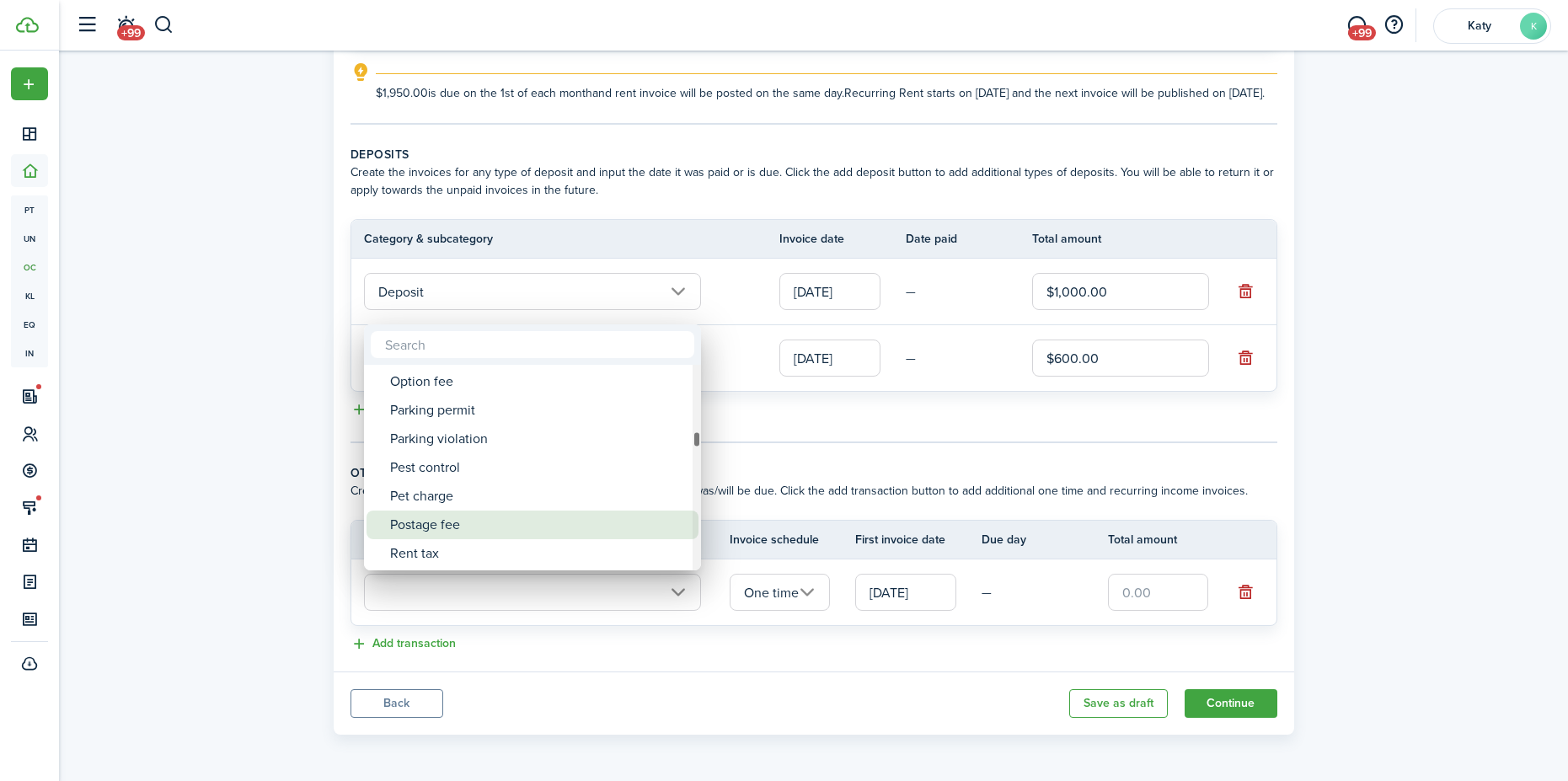
click at [478, 511] on div "Postage fee" at bounding box center [539, 525] width 298 height 29
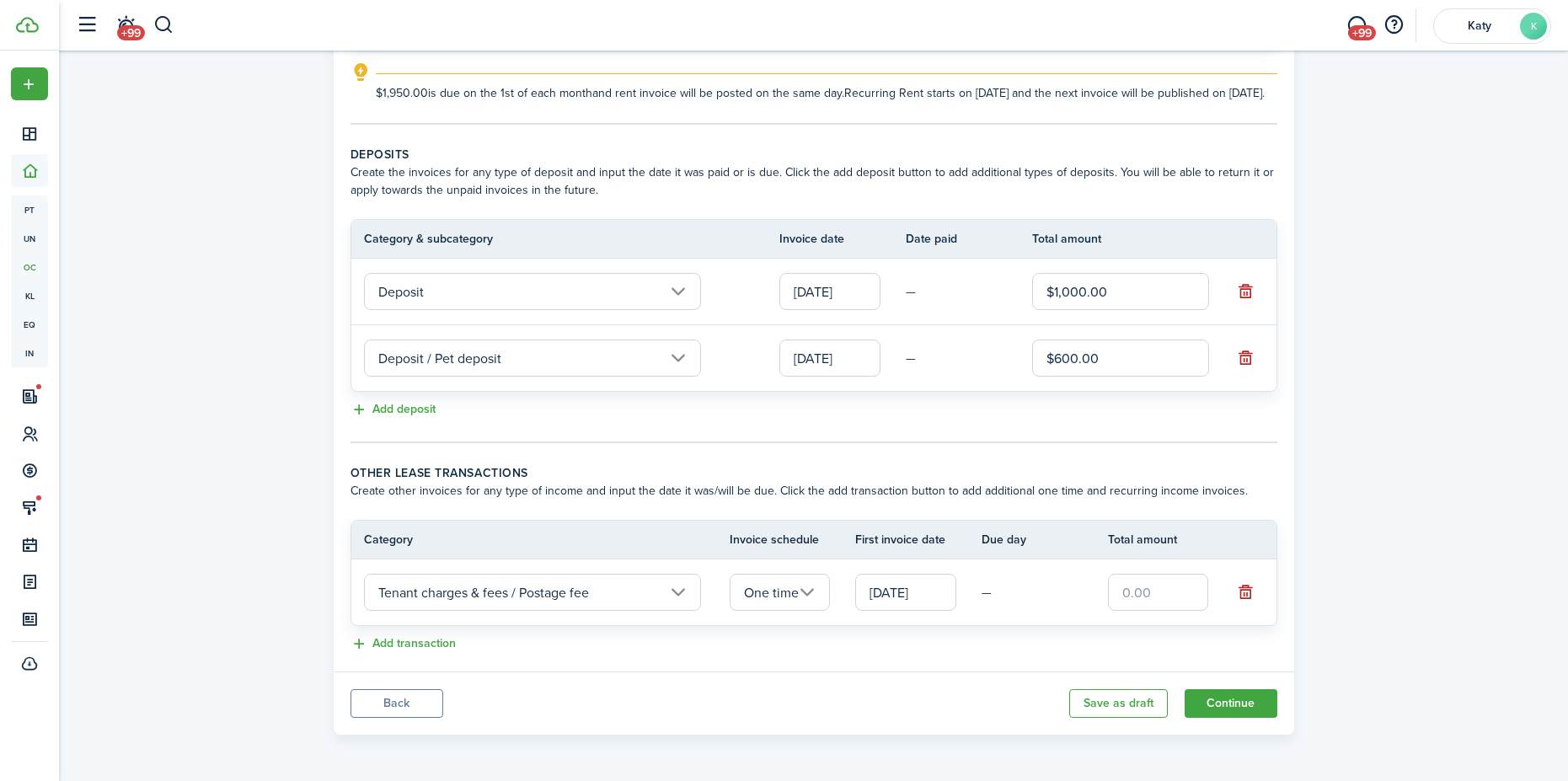
click at [616, 594] on input "Tenant charges & fees / Postage fee" at bounding box center [532, 591] width 337 height 37
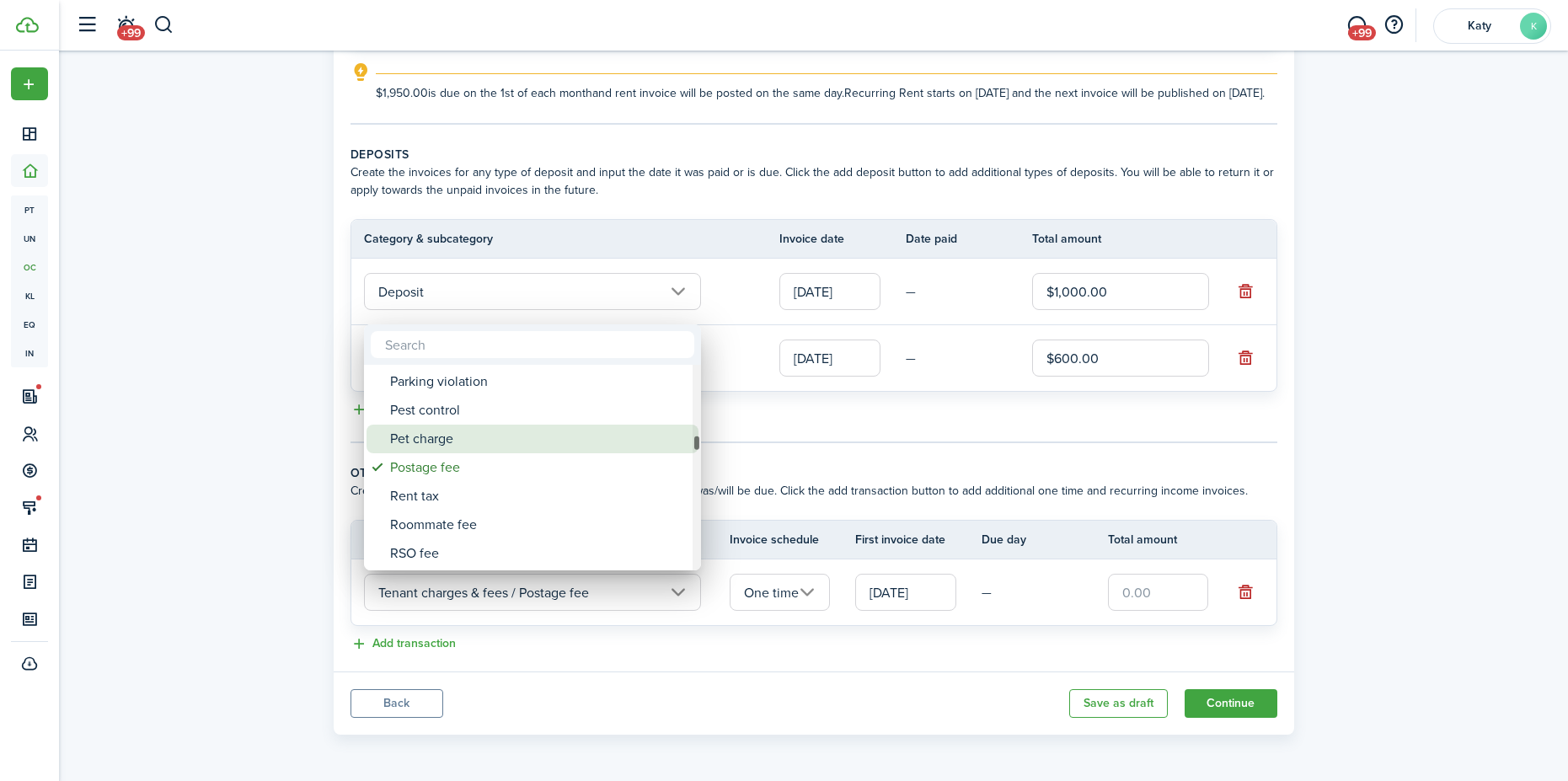
click at [488, 445] on div "Pet charge" at bounding box center [539, 439] width 298 height 29
type input "Tenant charges & fees / Pet charge"
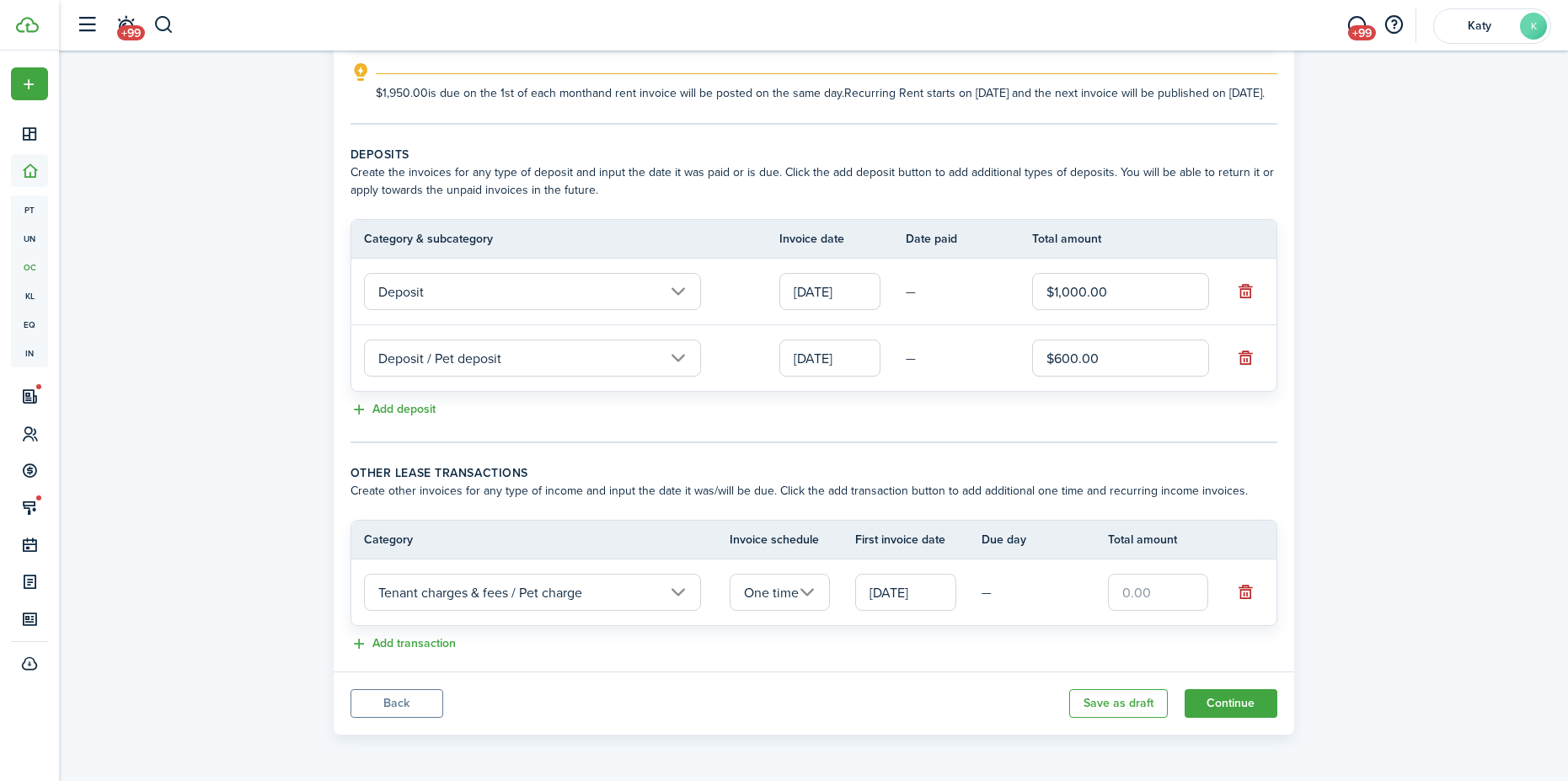
click at [1164, 587] on input "text" at bounding box center [1158, 591] width 101 height 37
type input "$600.00"
click at [1229, 694] on button "Continue" at bounding box center [1230, 704] width 93 height 29
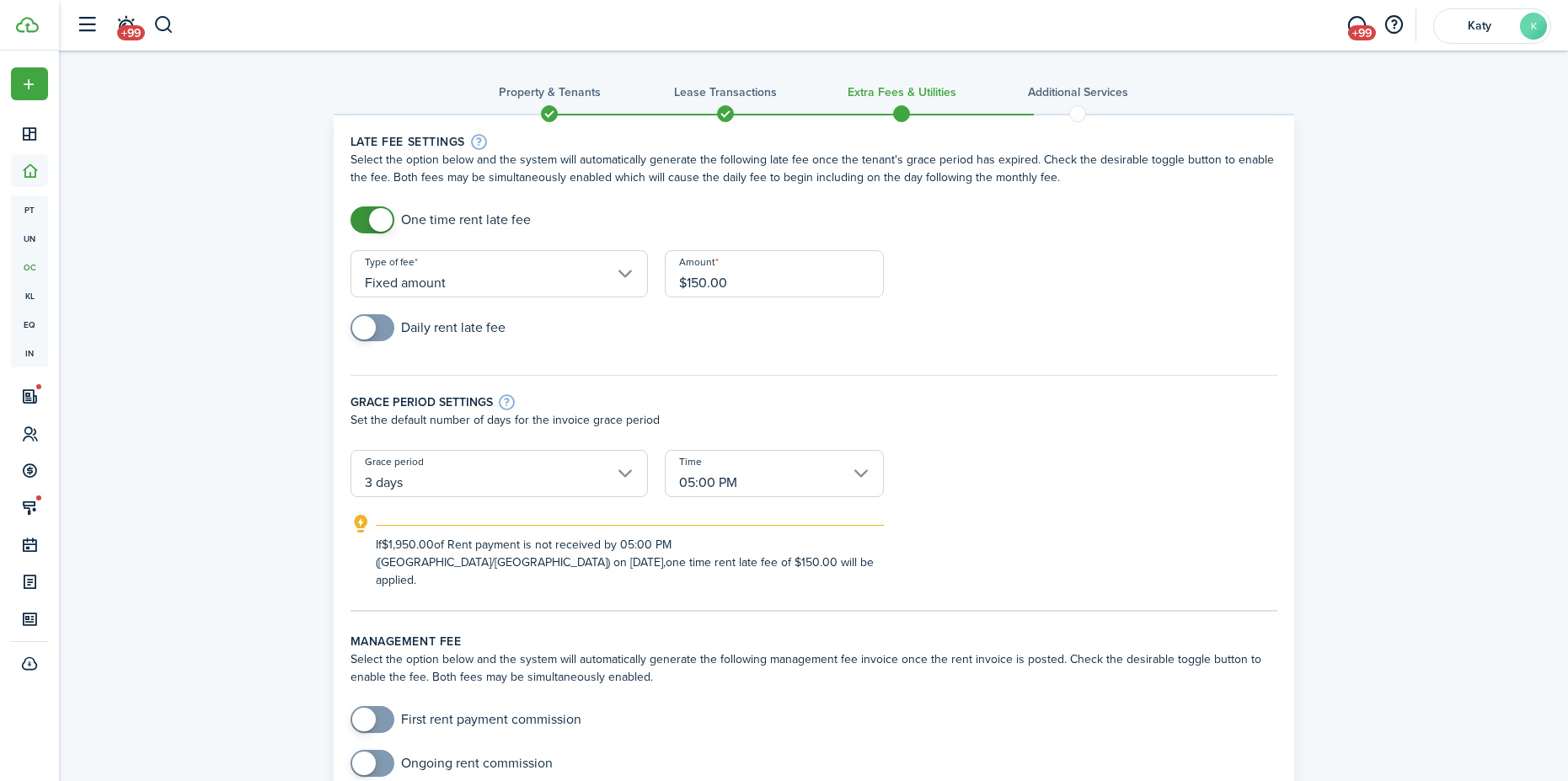
click at [1024, 522] on div "If $1,950.00 of Rent payment is not received by 05:00 PM ([GEOGRAPHIC_DATA]/[GE…" at bounding box center [813, 551] width 961 height 75
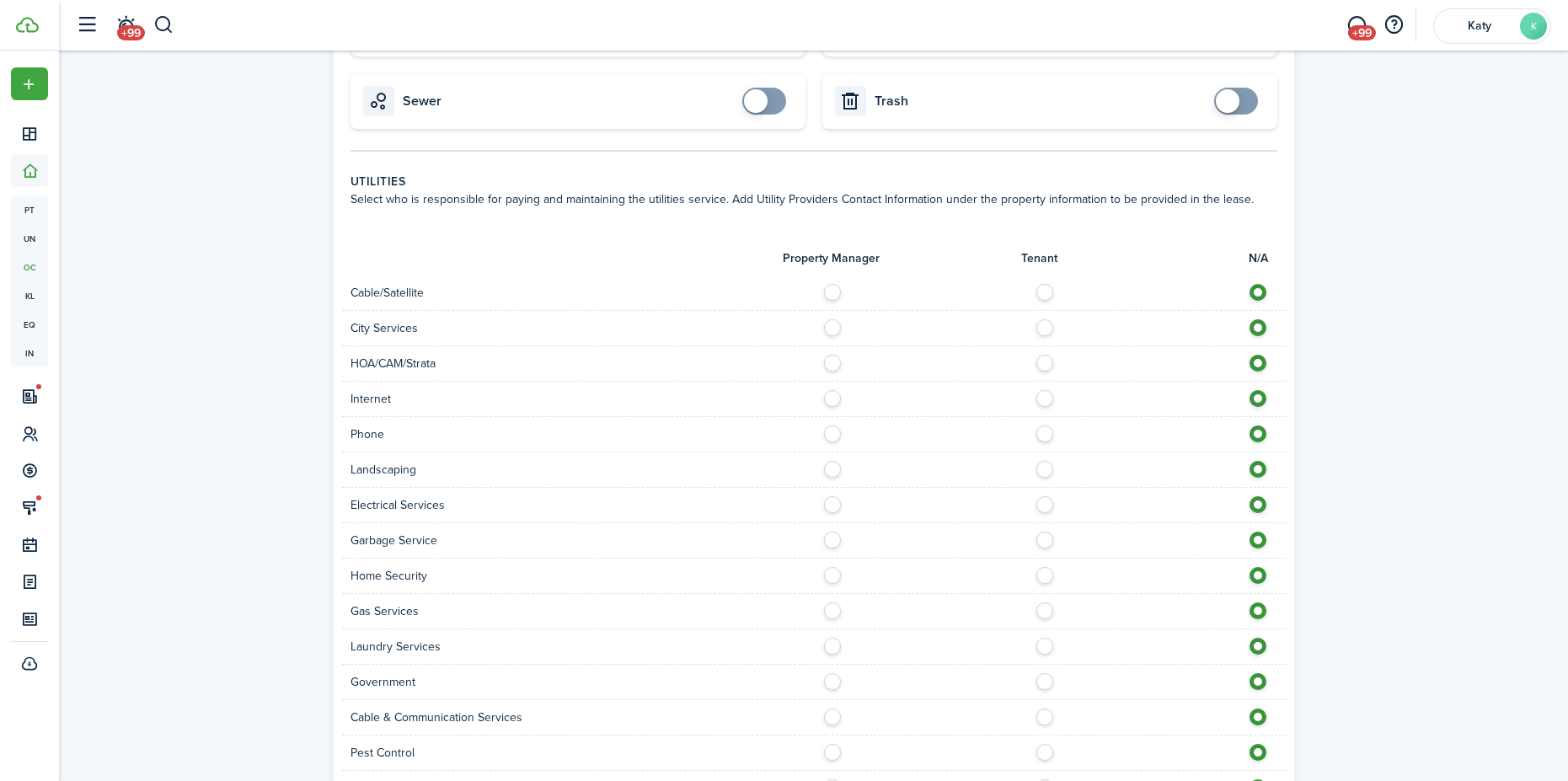
scroll to position [1168, 0]
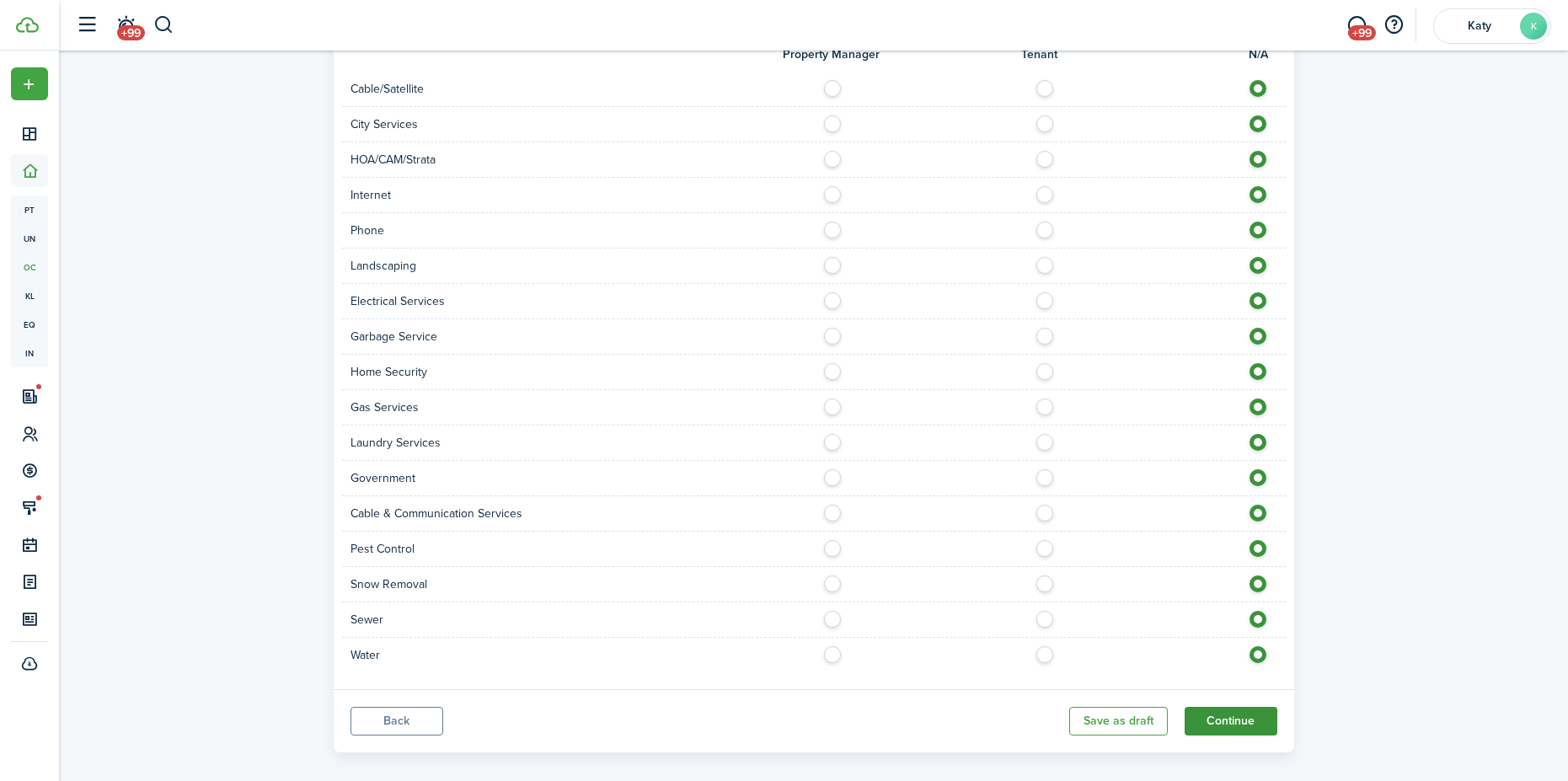
click at [1245, 707] on button "Continue" at bounding box center [1230, 722] width 93 height 29
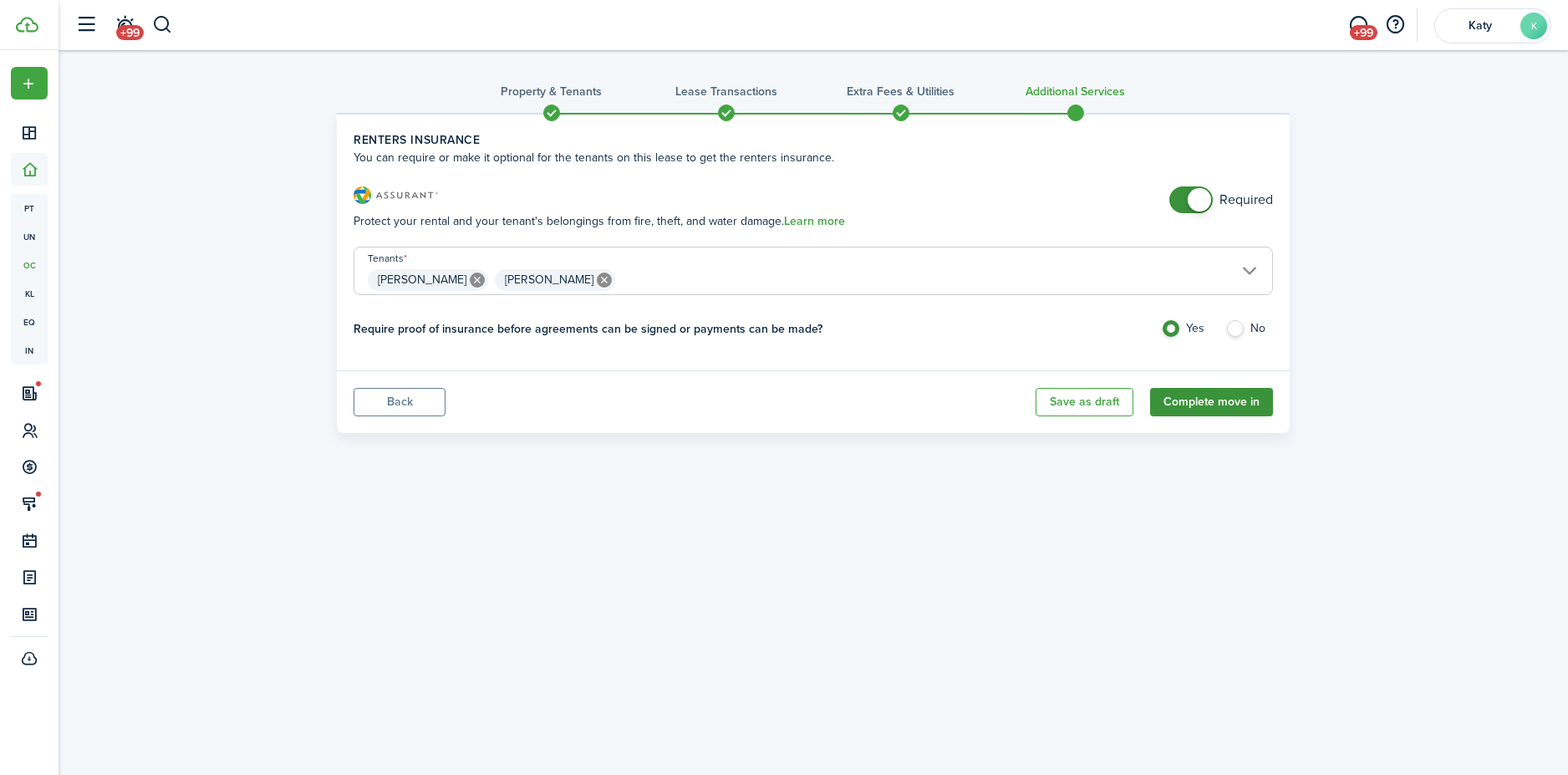
click at [1235, 394] on button "Complete move in" at bounding box center [1211, 402] width 123 height 29
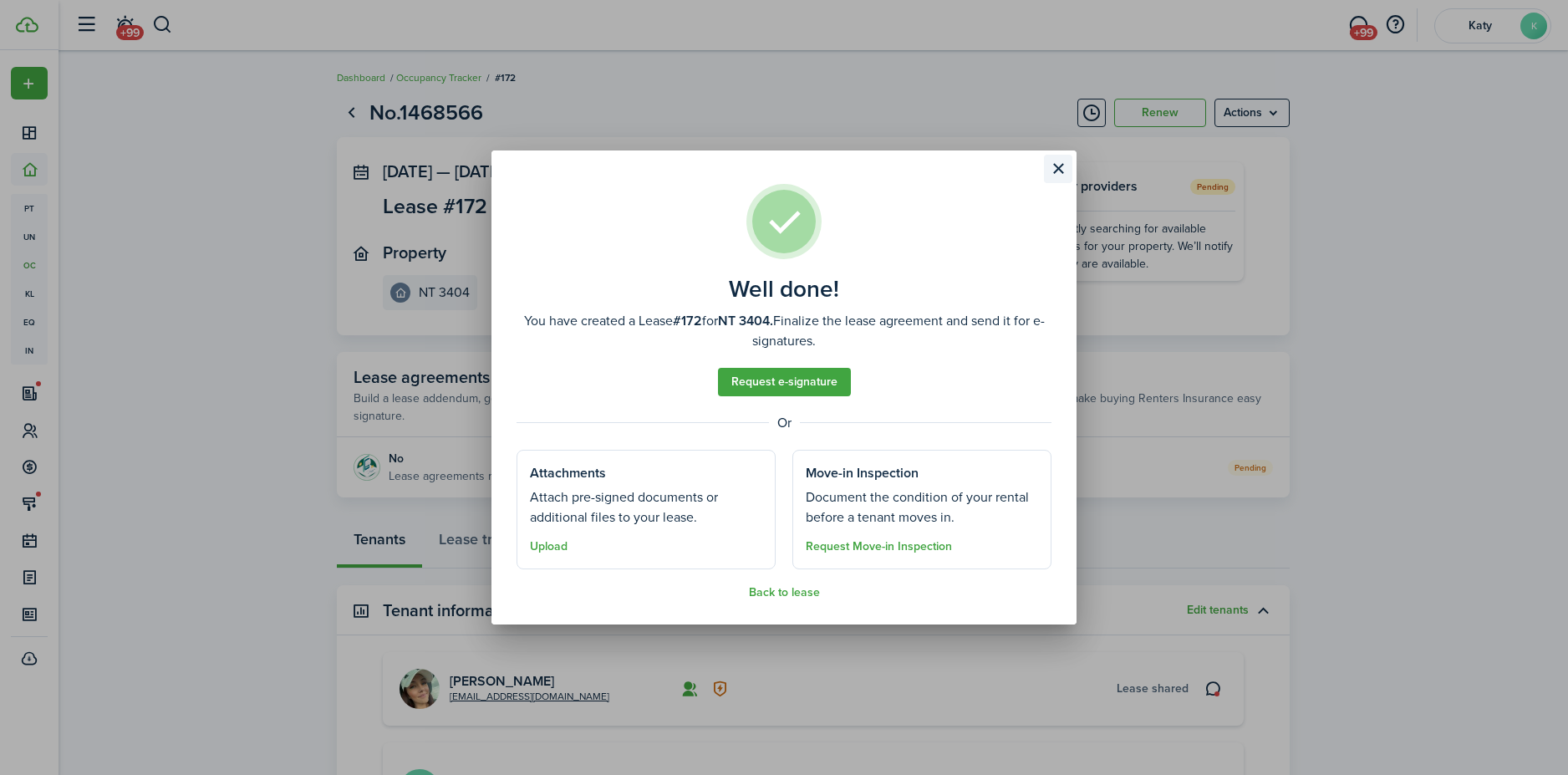
click at [1066, 171] on button "Close modal" at bounding box center [1058, 169] width 29 height 29
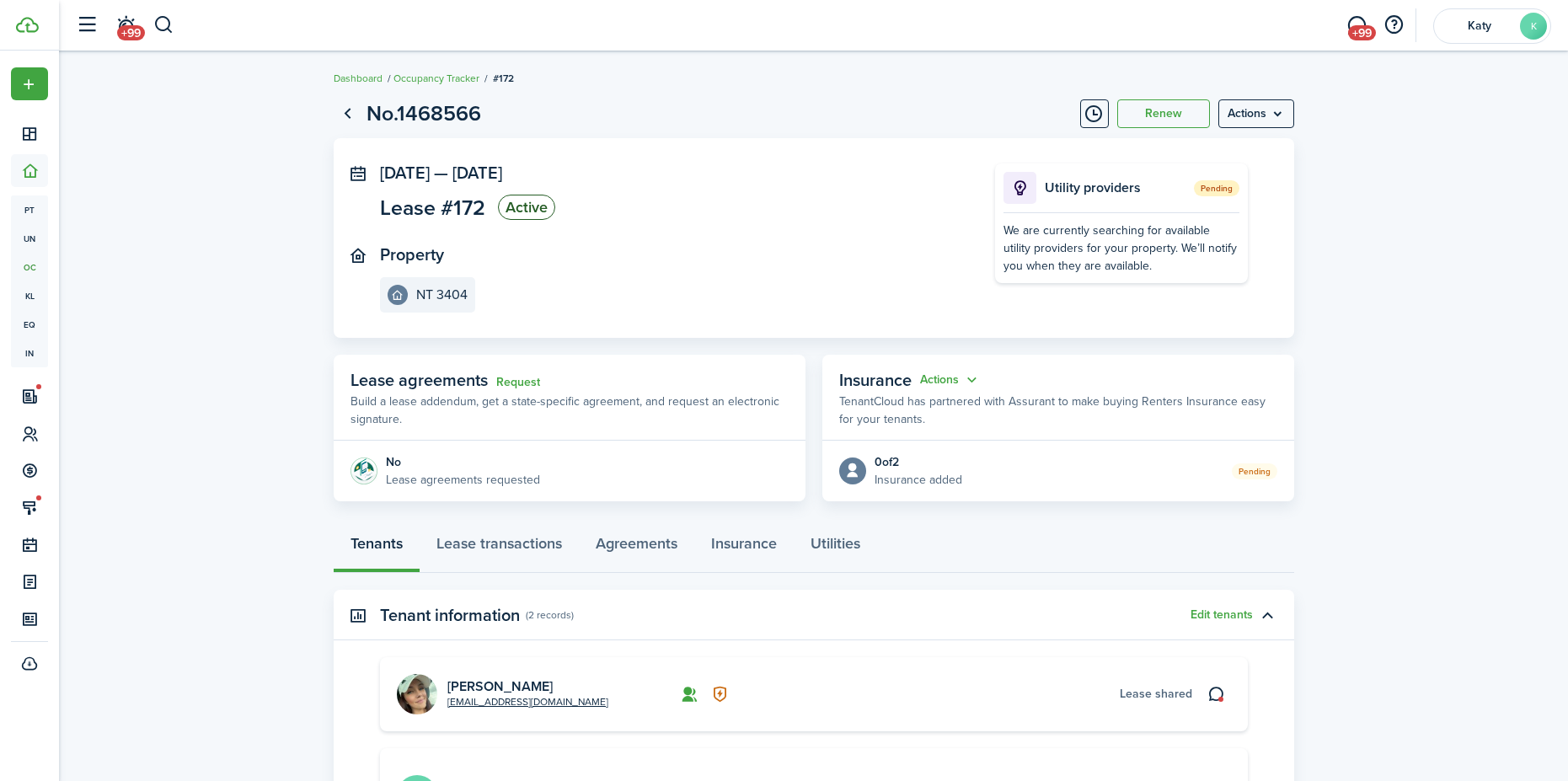
click at [1431, 359] on lease-view "No.1468566 Renew Actions [DATE] — [DATE] Lease #172 Active Property NT 3404 Uti…" at bounding box center [813, 545] width 1509 height 911
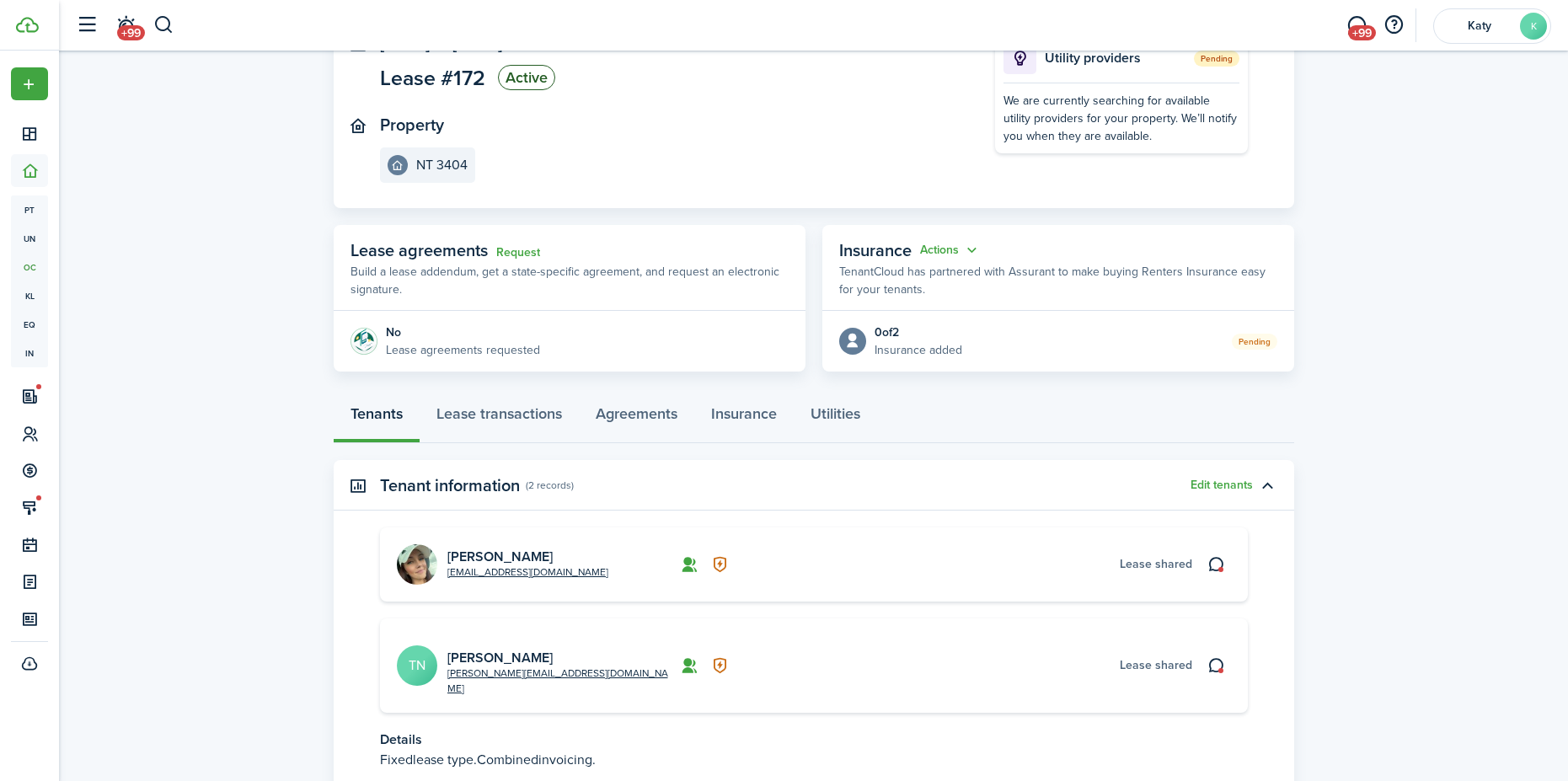
scroll to position [237, 0]
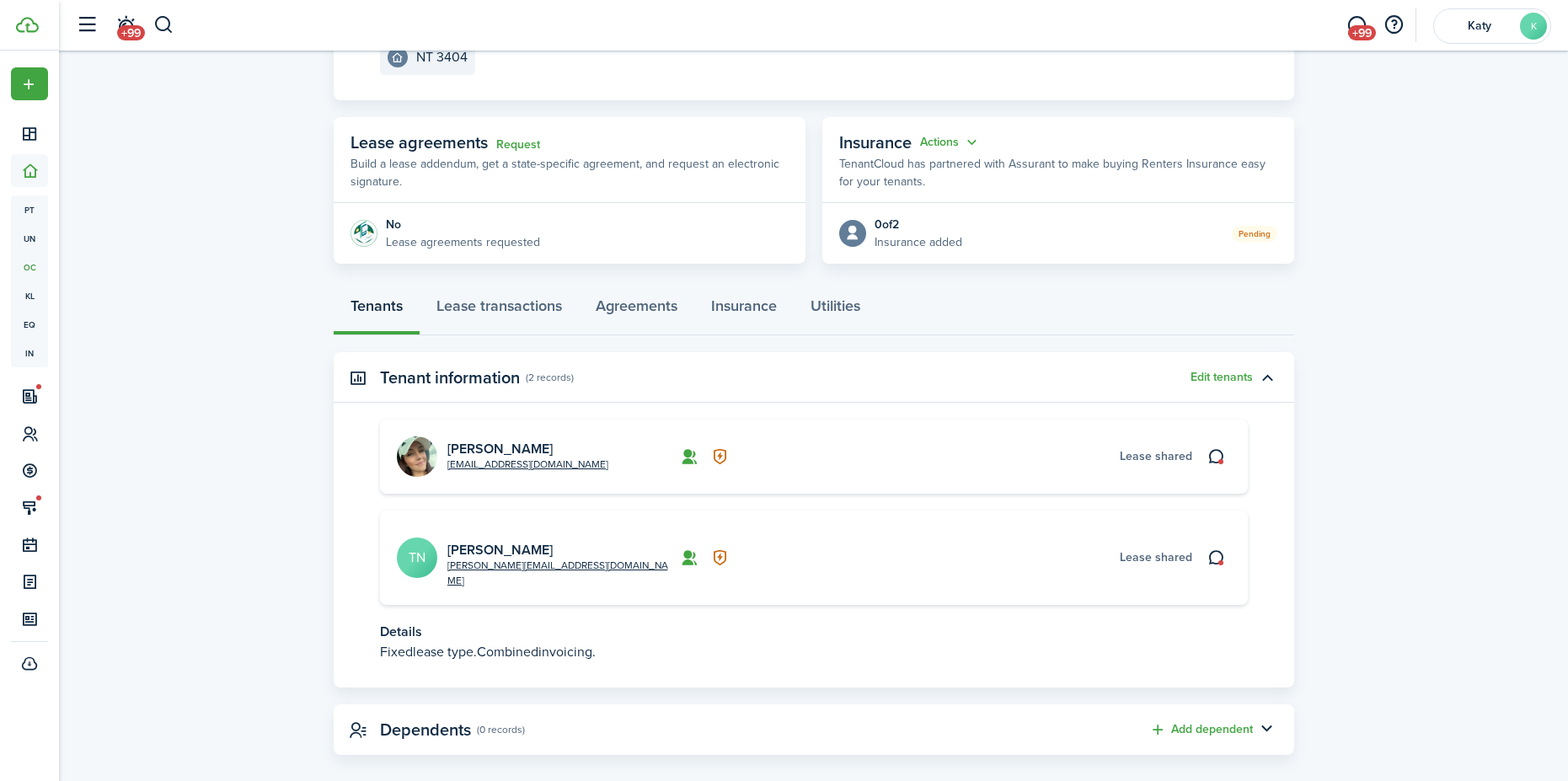
click at [1360, 452] on lease-view "No.1468566 Renew Actions [DATE] — [DATE] Lease #172 Active Property NT 3404 Uti…" at bounding box center [813, 307] width 1509 height 911
click at [465, 451] on link "[PERSON_NAME]" at bounding box center [500, 448] width 105 height 20
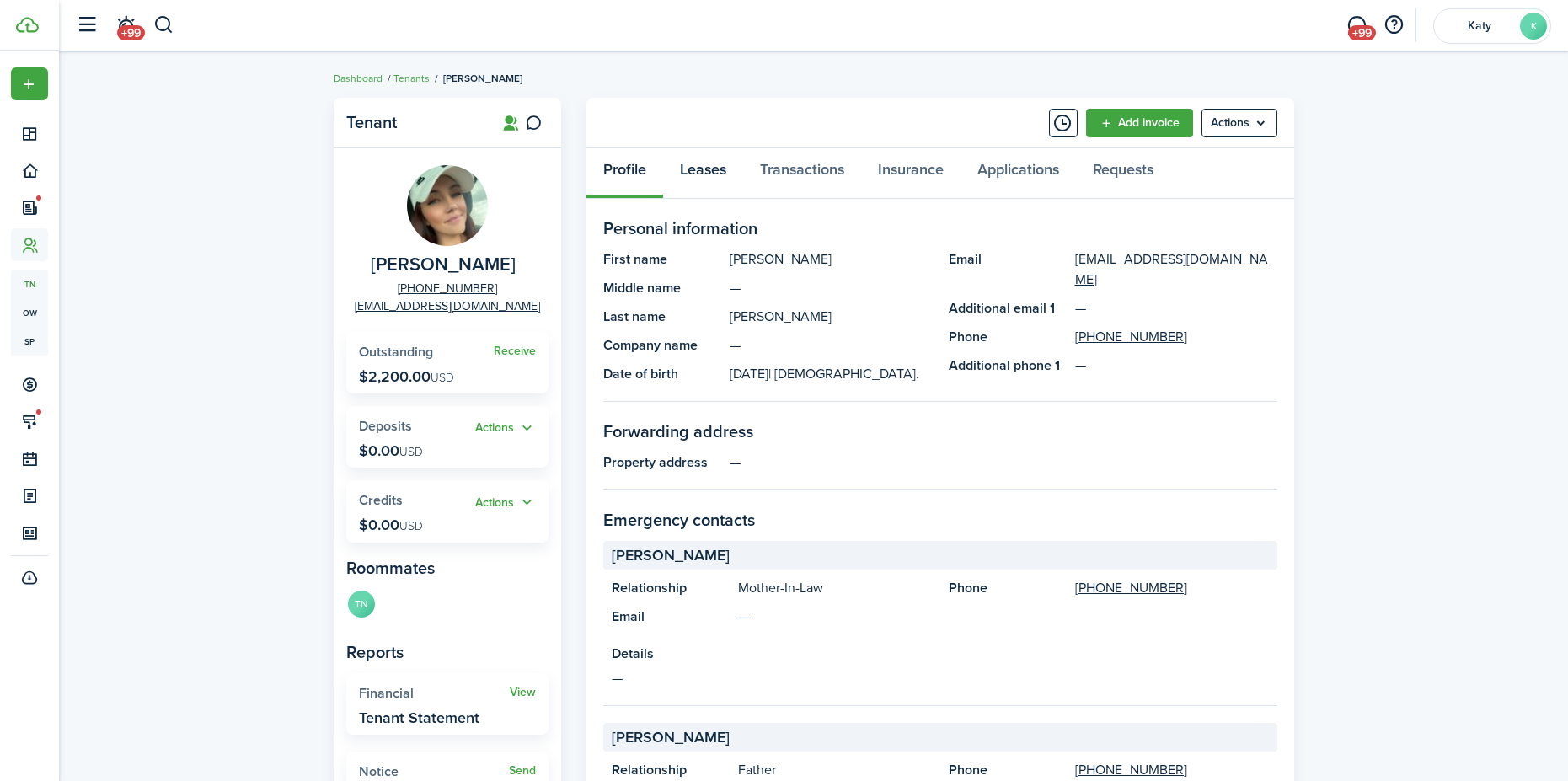
click at [724, 165] on link "Leases" at bounding box center [703, 173] width 80 height 50
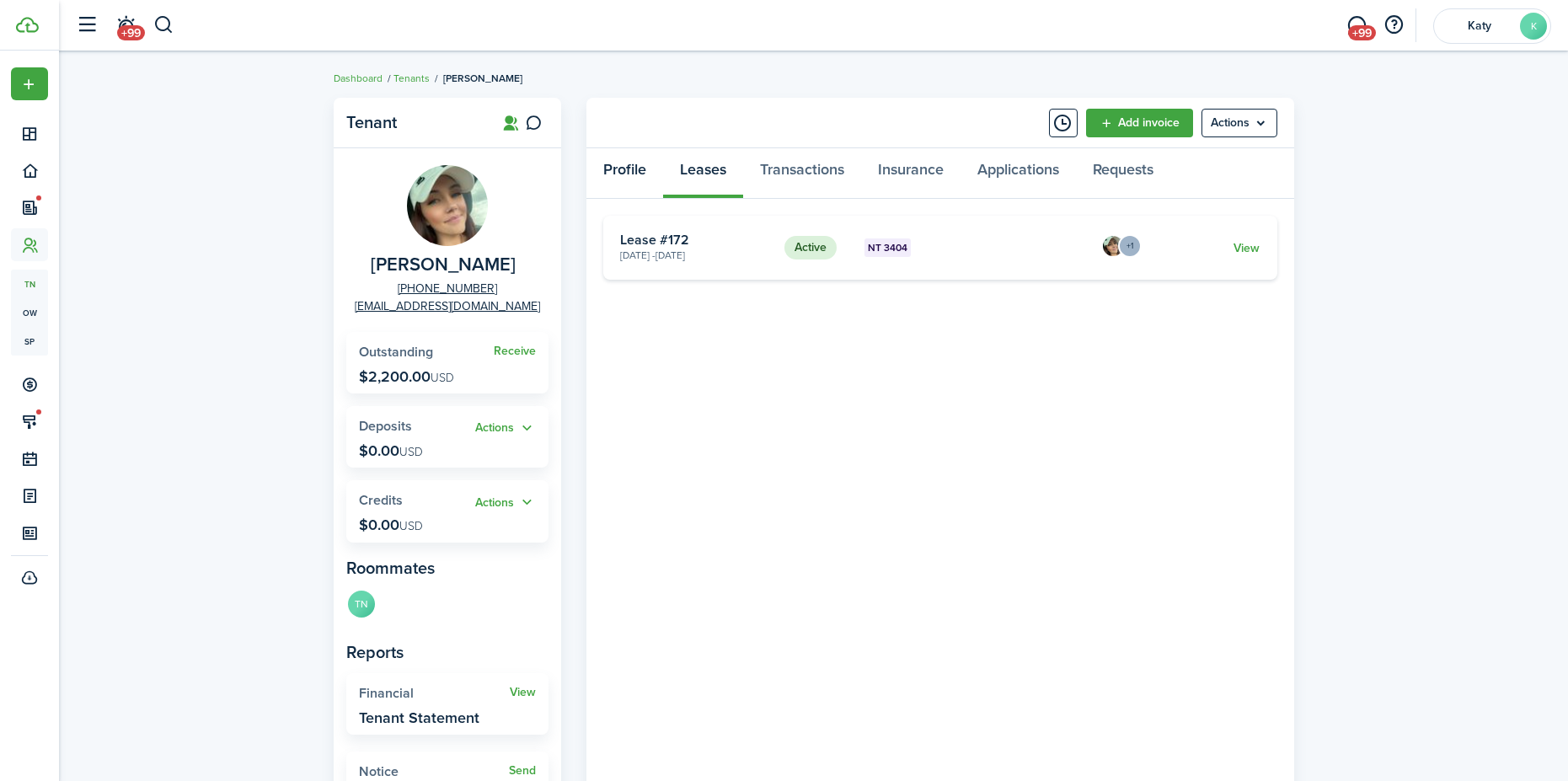
click at [630, 172] on link "Profile" at bounding box center [624, 173] width 76 height 50
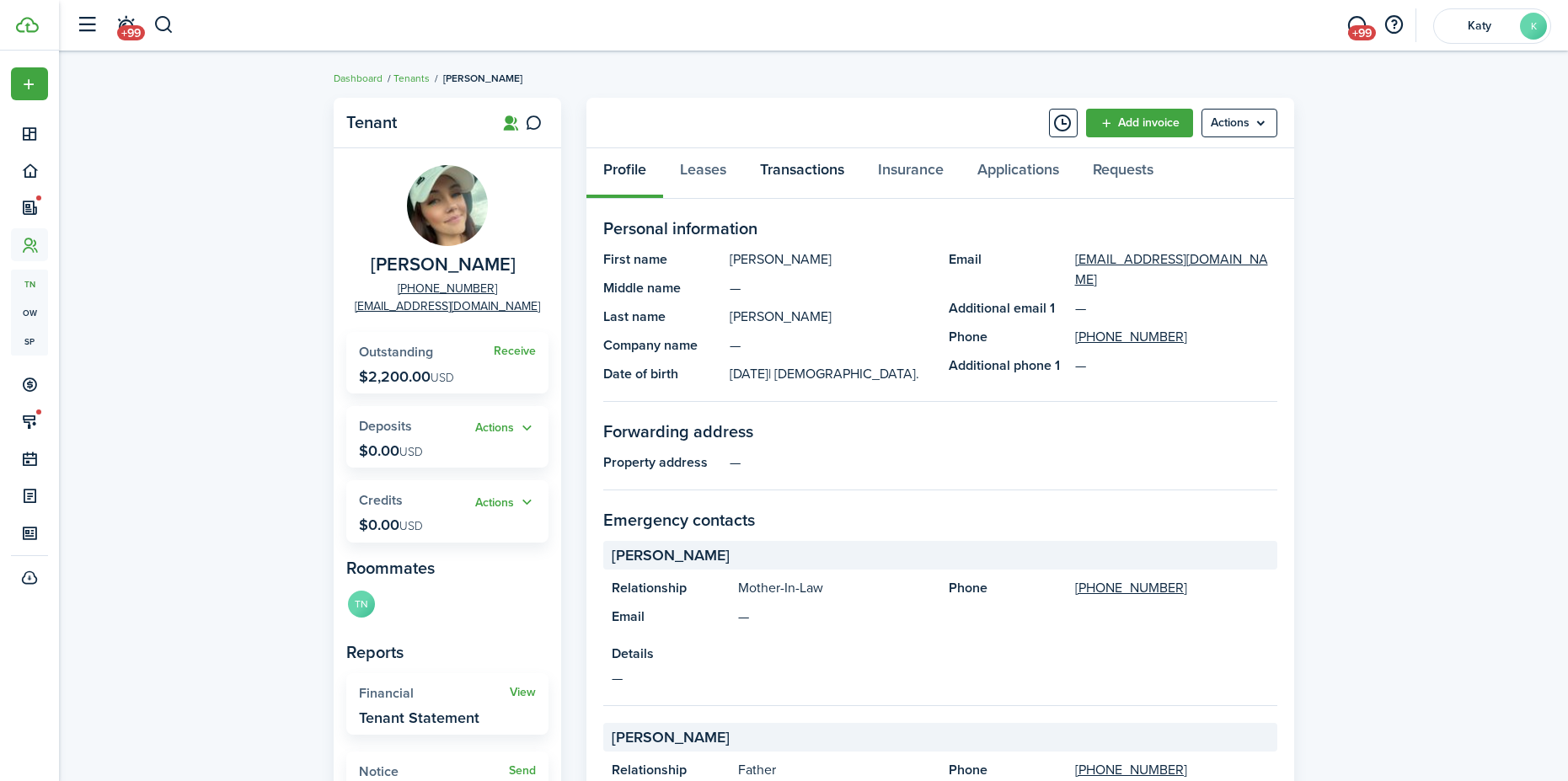
click at [826, 166] on link "Transactions" at bounding box center [802, 173] width 118 height 50
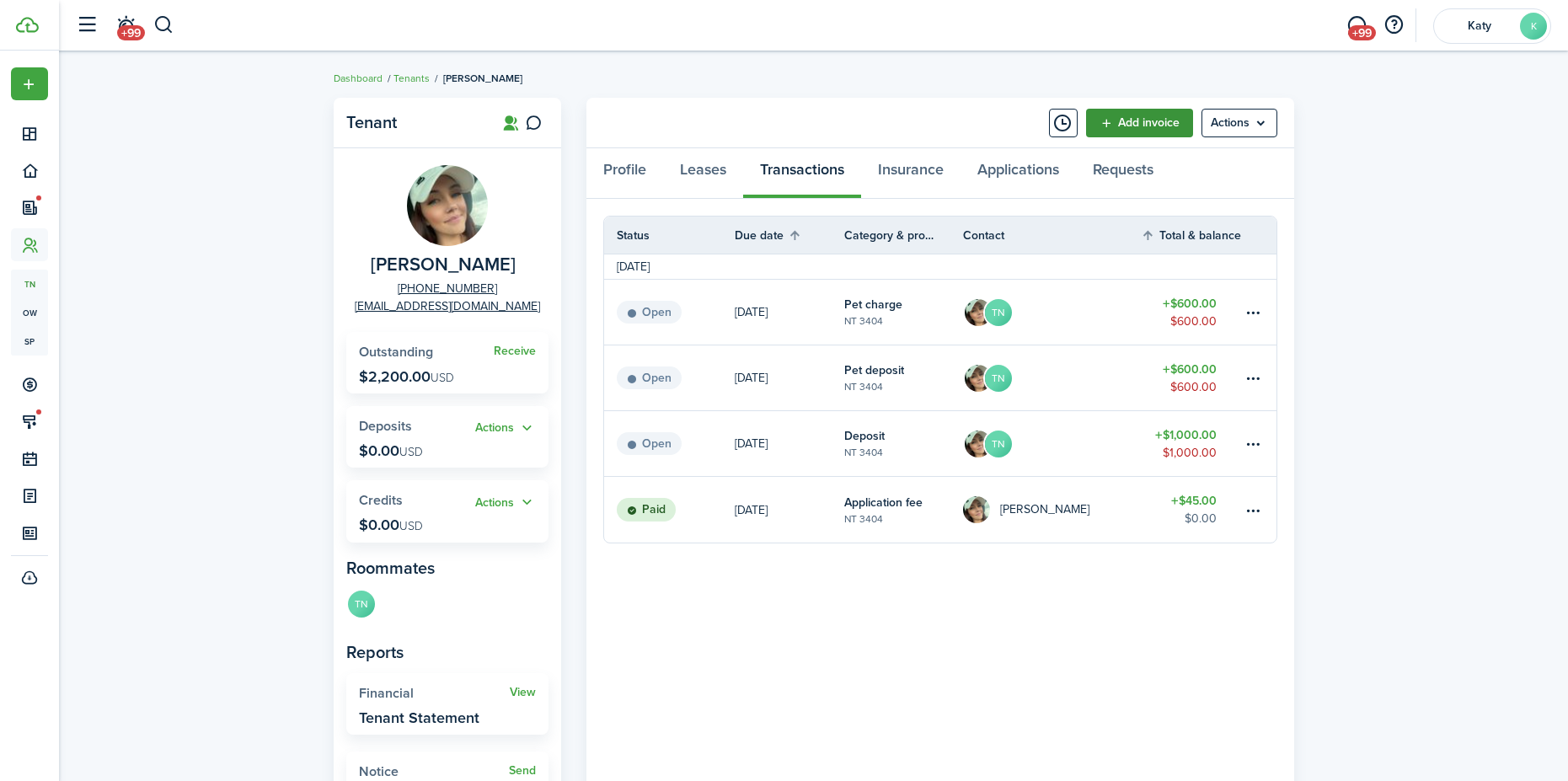
click at [1139, 115] on link "Add invoice" at bounding box center [1138, 123] width 107 height 29
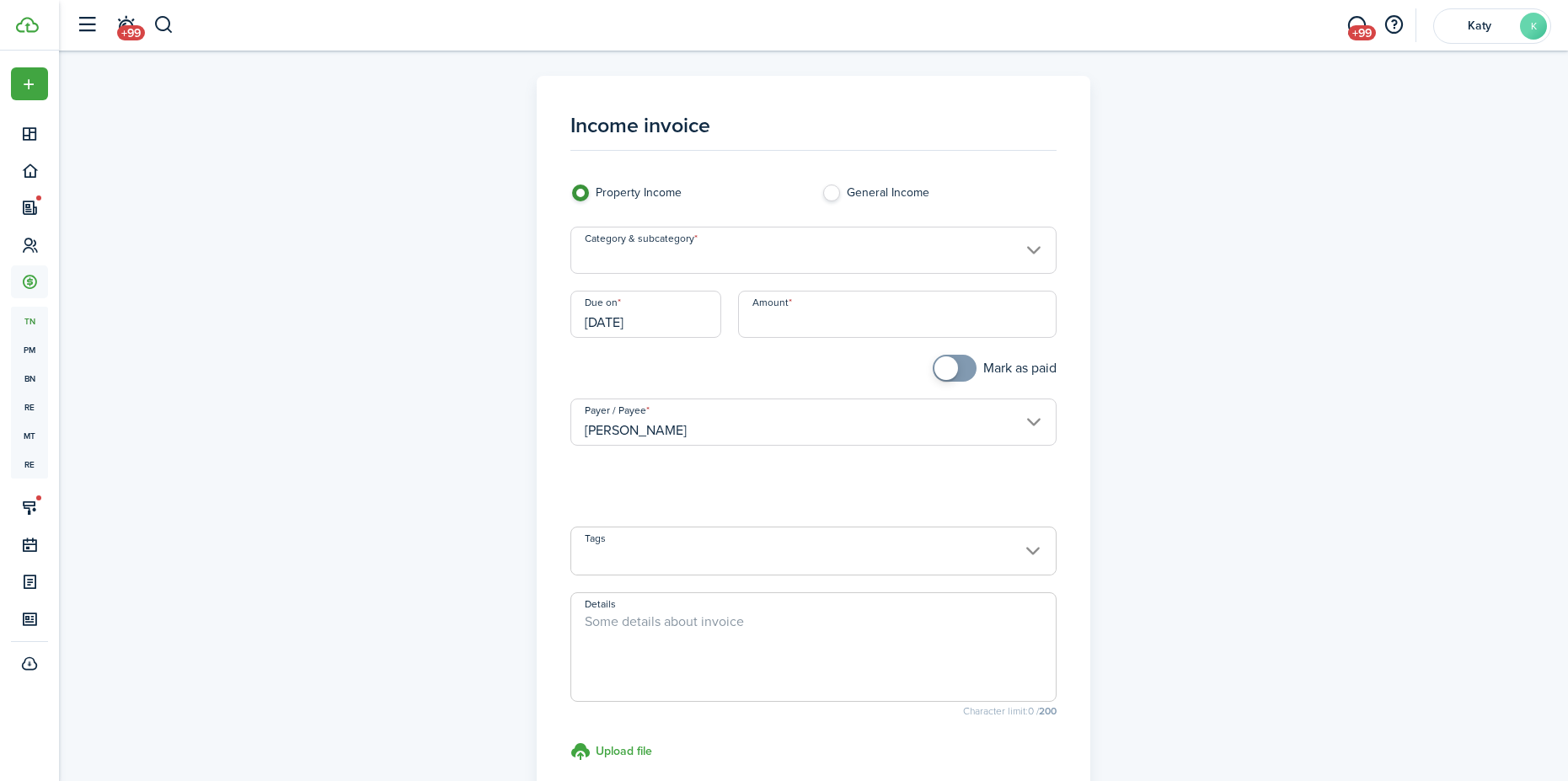
click at [750, 247] on input "Category & subcategory" at bounding box center [813, 250] width 486 height 47
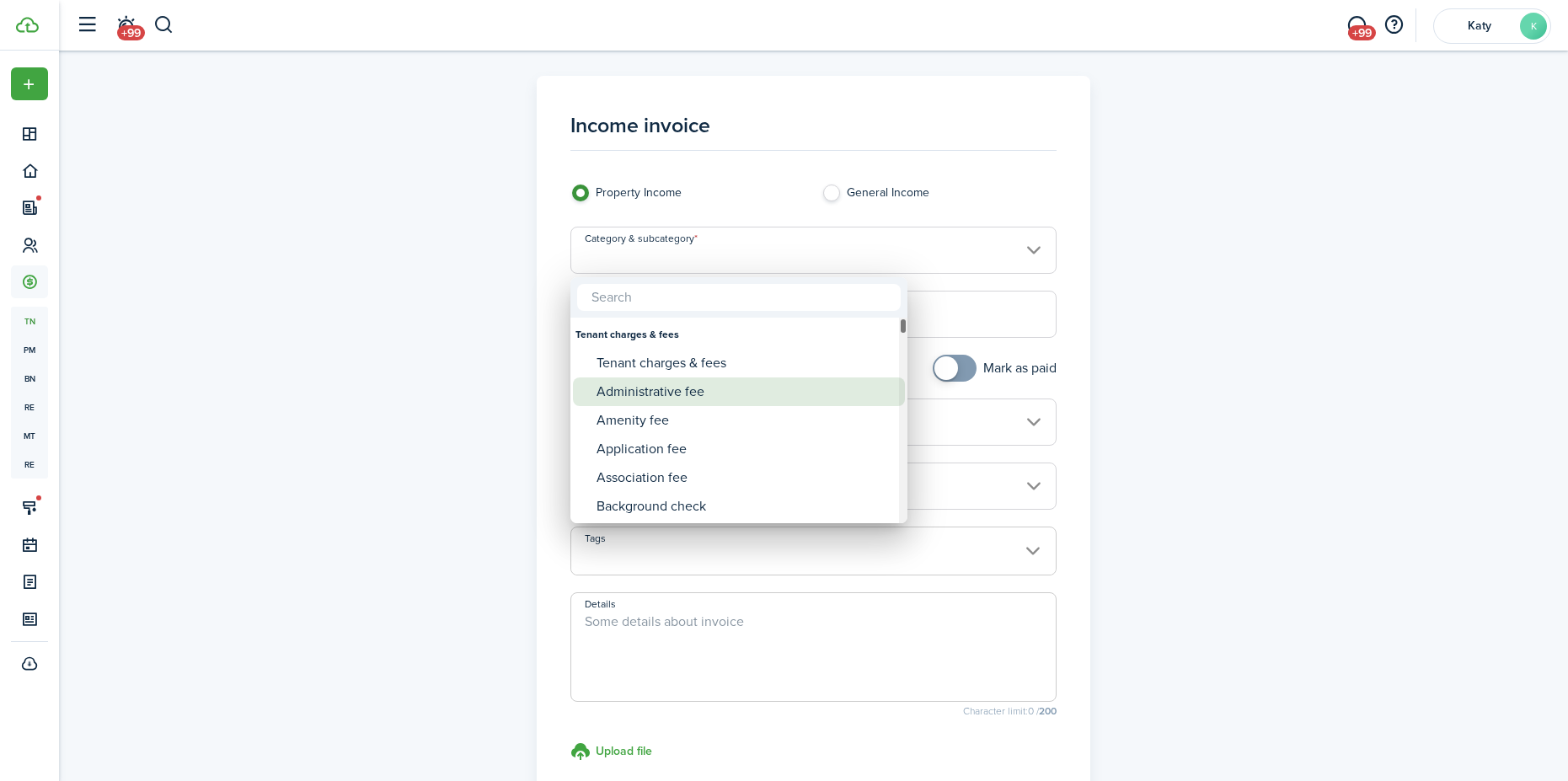
click at [687, 396] on div "Administrative fee" at bounding box center [746, 392] width 298 height 29
type input "Tenant charges & fees / Administrative fee"
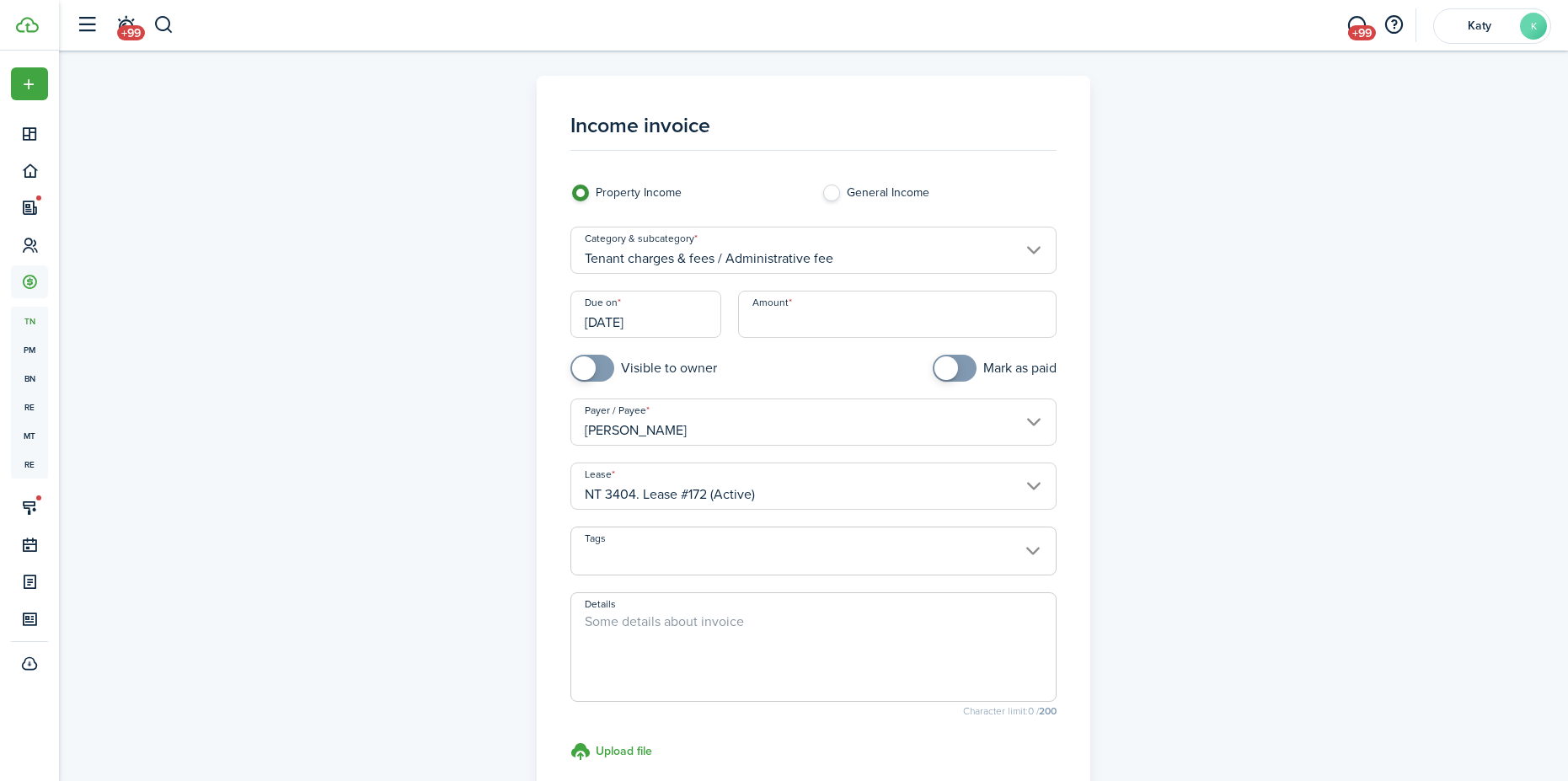
click at [802, 320] on input "Amount" at bounding box center [897, 314] width 318 height 47
type input "$250.00"
click at [819, 370] on div "Mark as paid" at bounding box center [938, 377] width 251 height 44
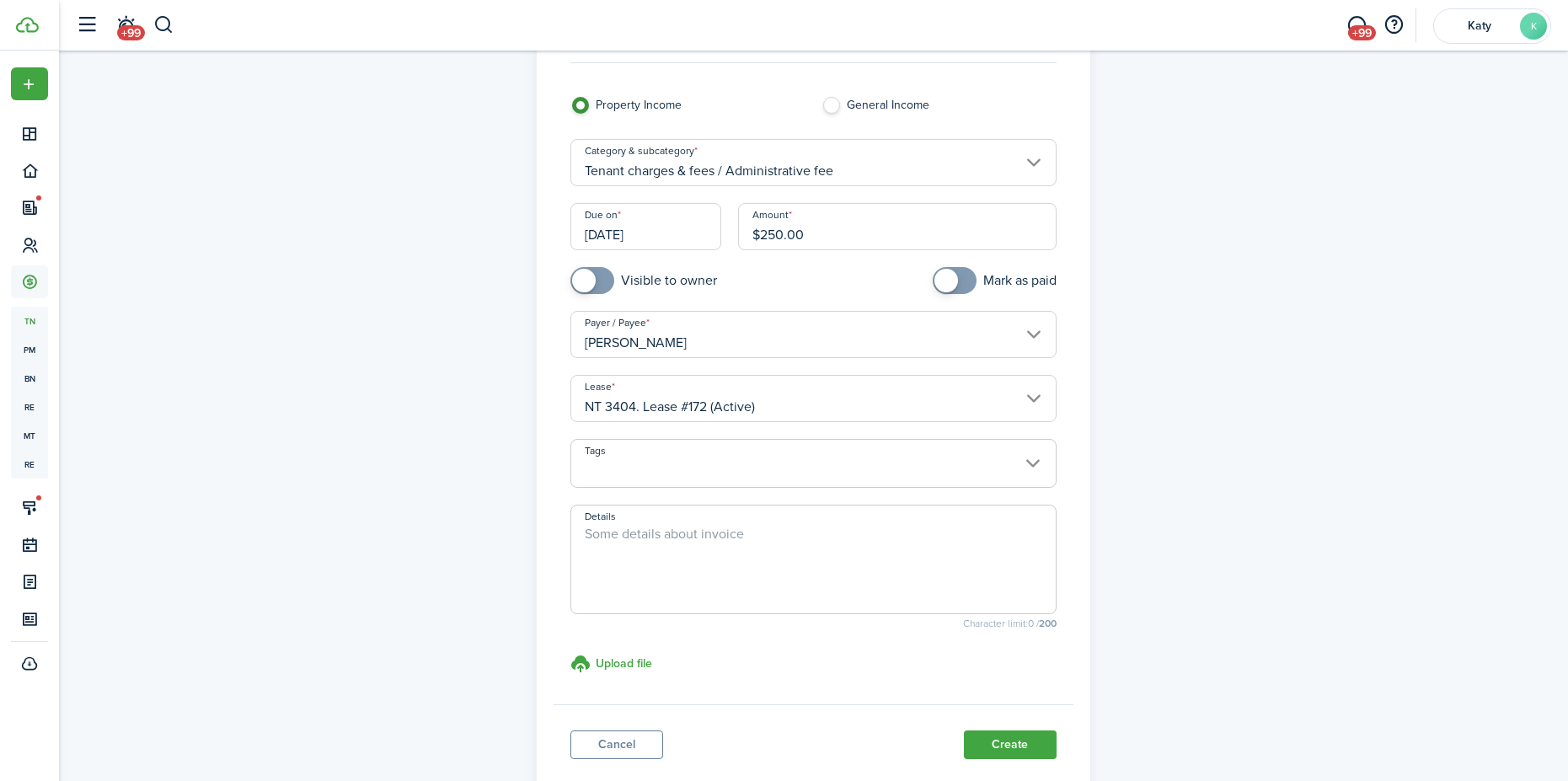
scroll to position [168, 0]
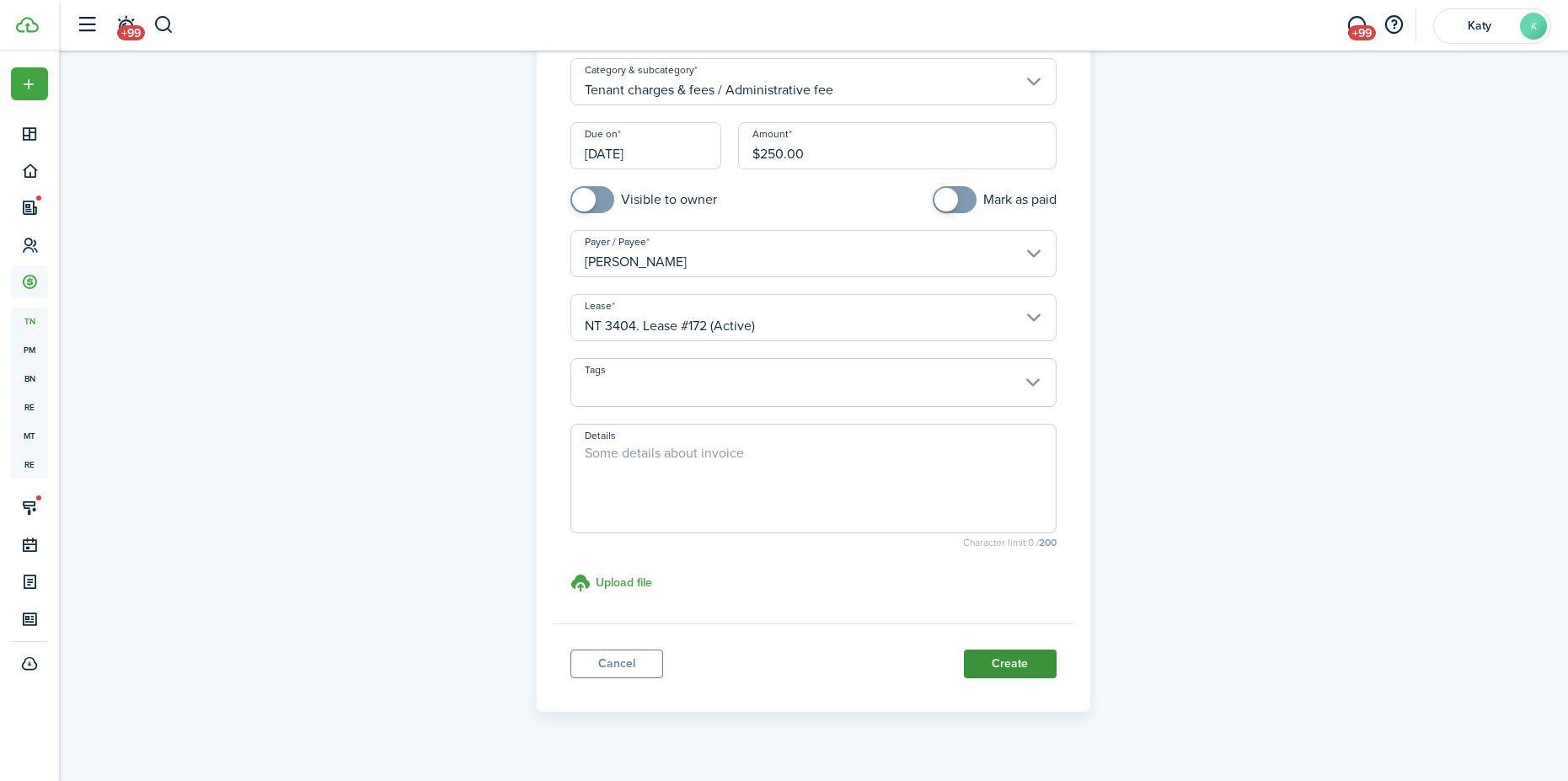
click at [1044, 664] on button "Create" at bounding box center [1009, 664] width 93 height 29
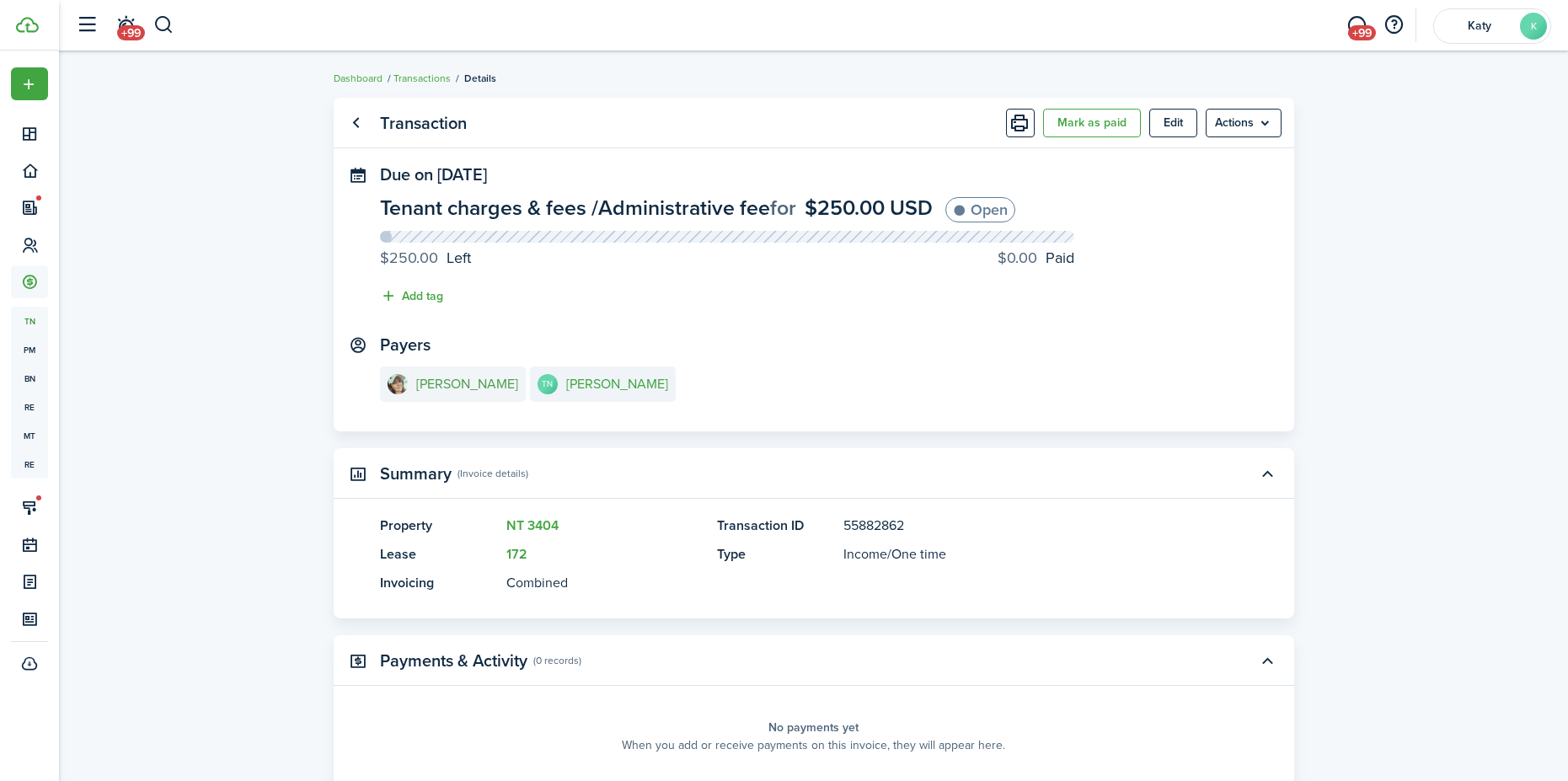
click at [420, 384] on e-details-info-title "[PERSON_NAME]" at bounding box center [466, 384] width 102 height 15
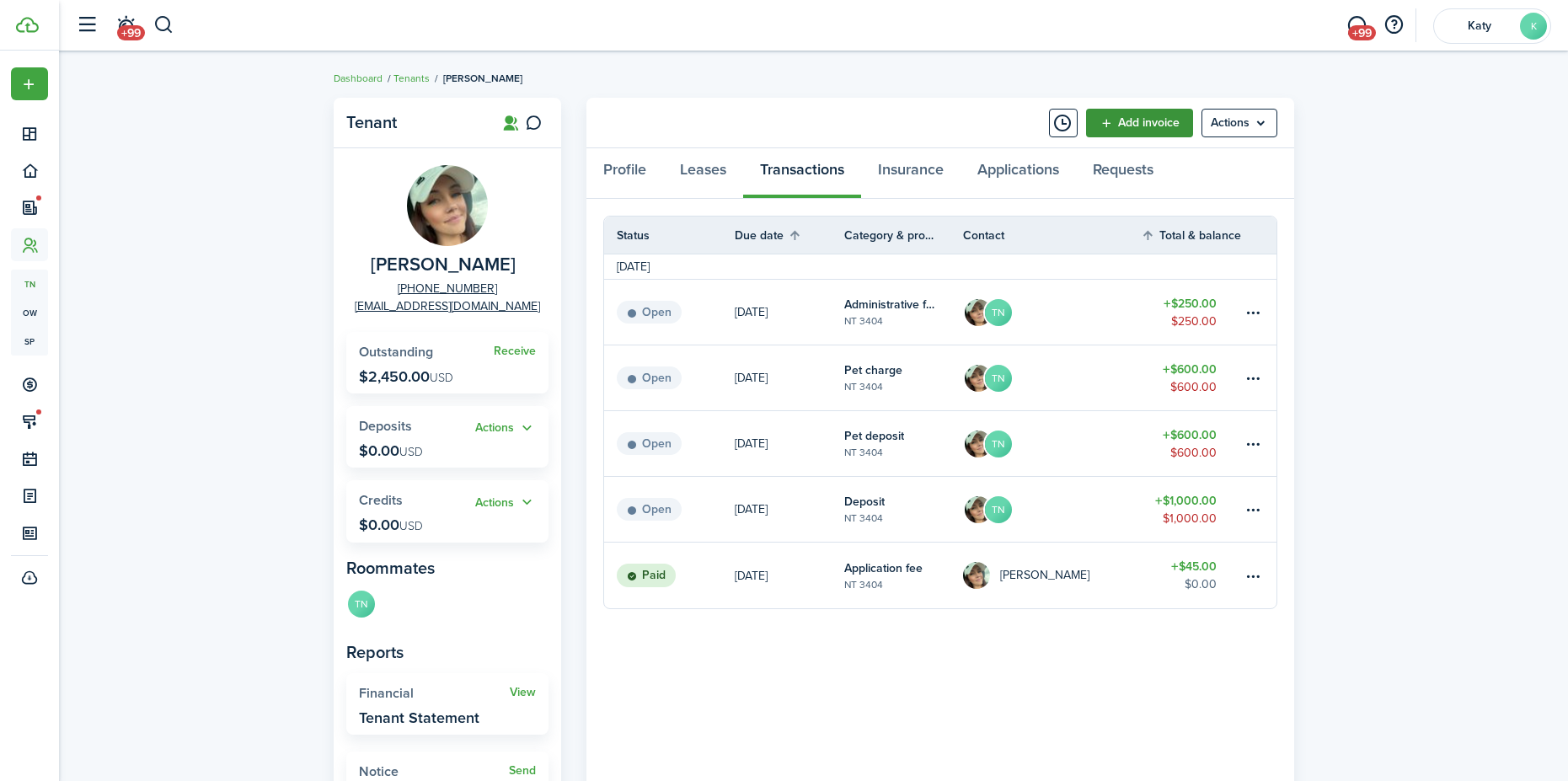
click at [1131, 117] on link "Add invoice" at bounding box center [1138, 123] width 107 height 29
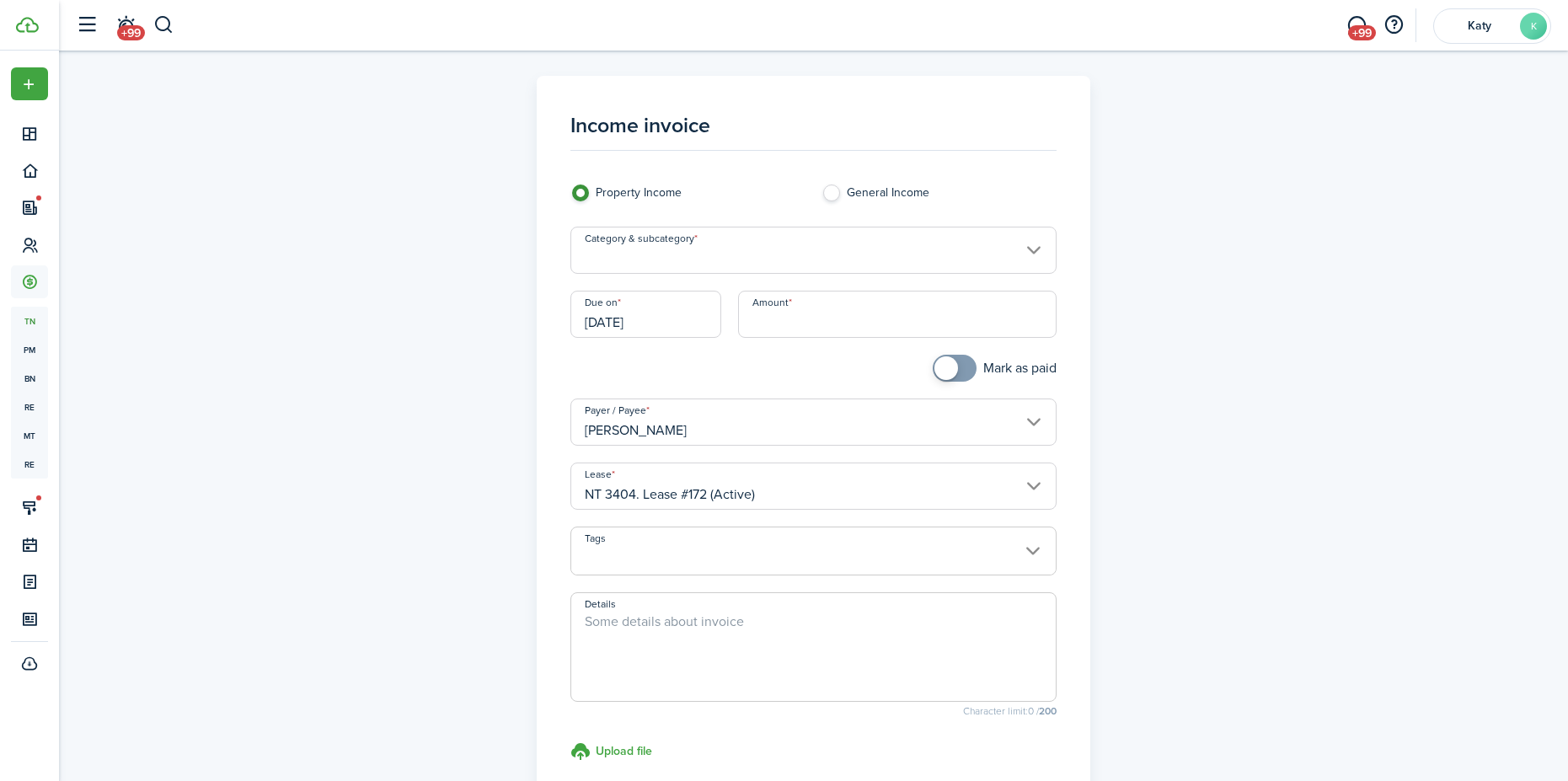
click at [803, 243] on input "Category & subcategory" at bounding box center [813, 250] width 486 height 47
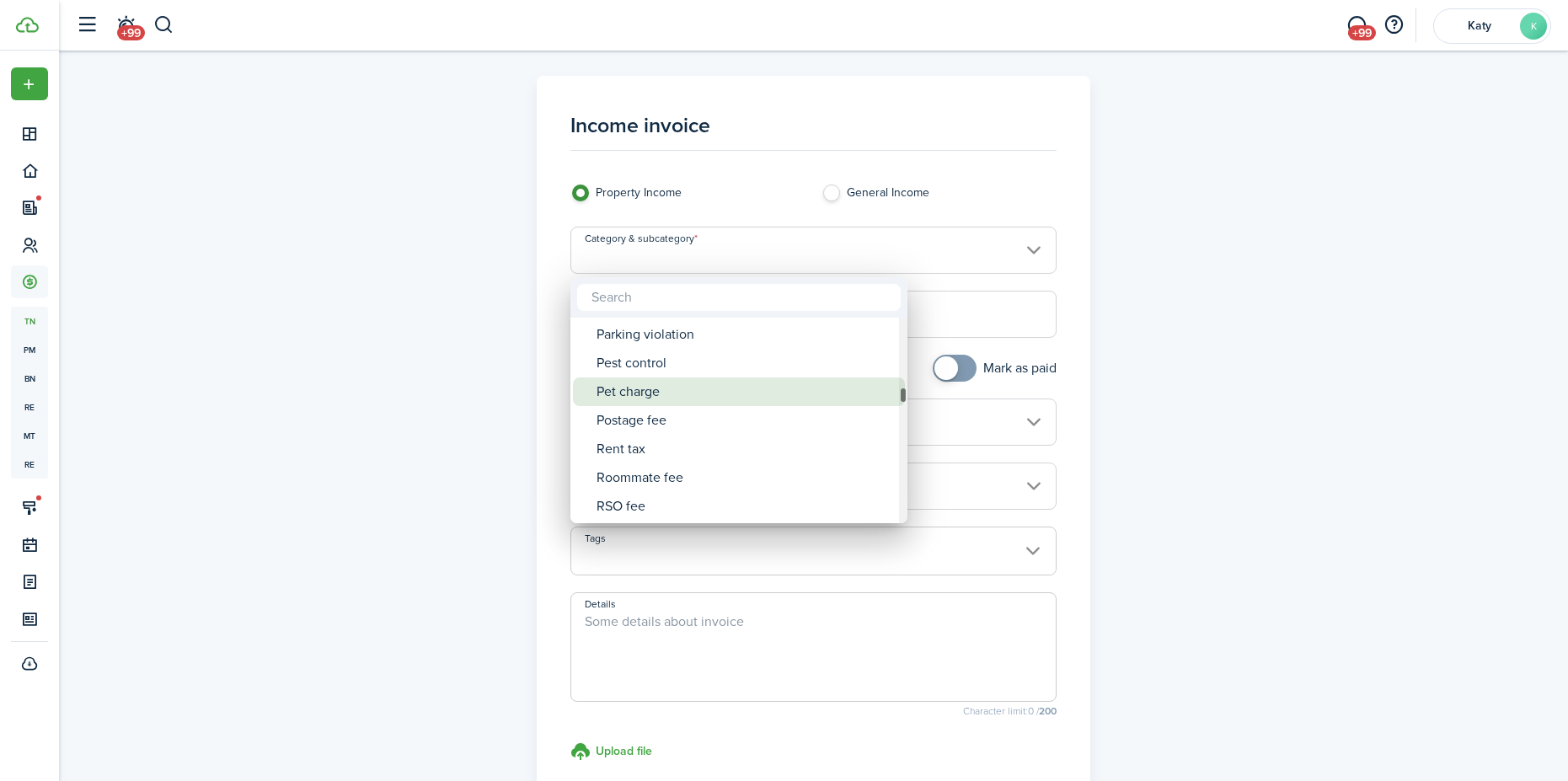
click at [662, 397] on div "Pet charge" at bounding box center [746, 392] width 298 height 29
type input "Tenant charges & fees / Pet charge"
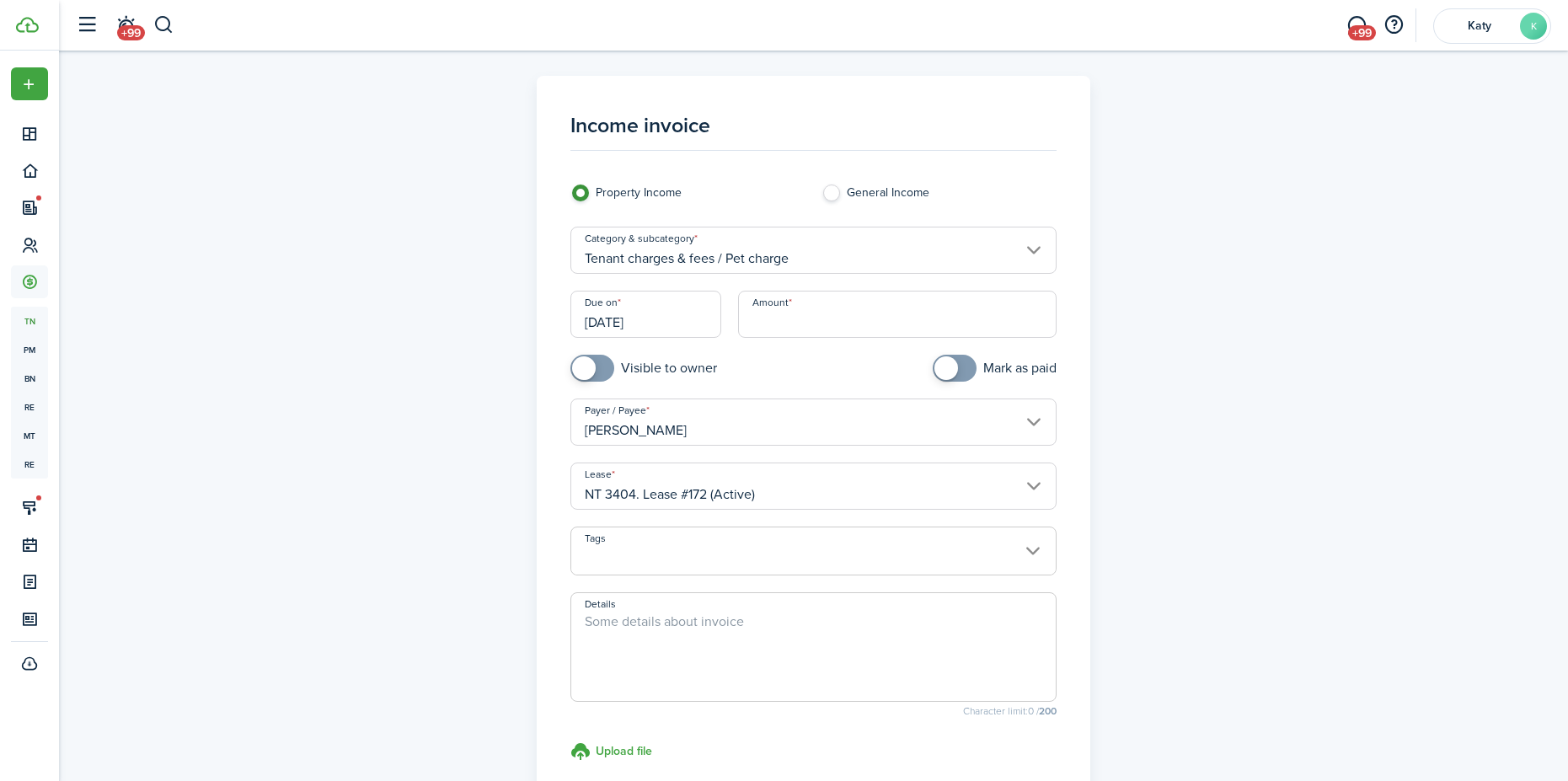
click at [816, 328] on input "Amount" at bounding box center [897, 314] width 318 height 47
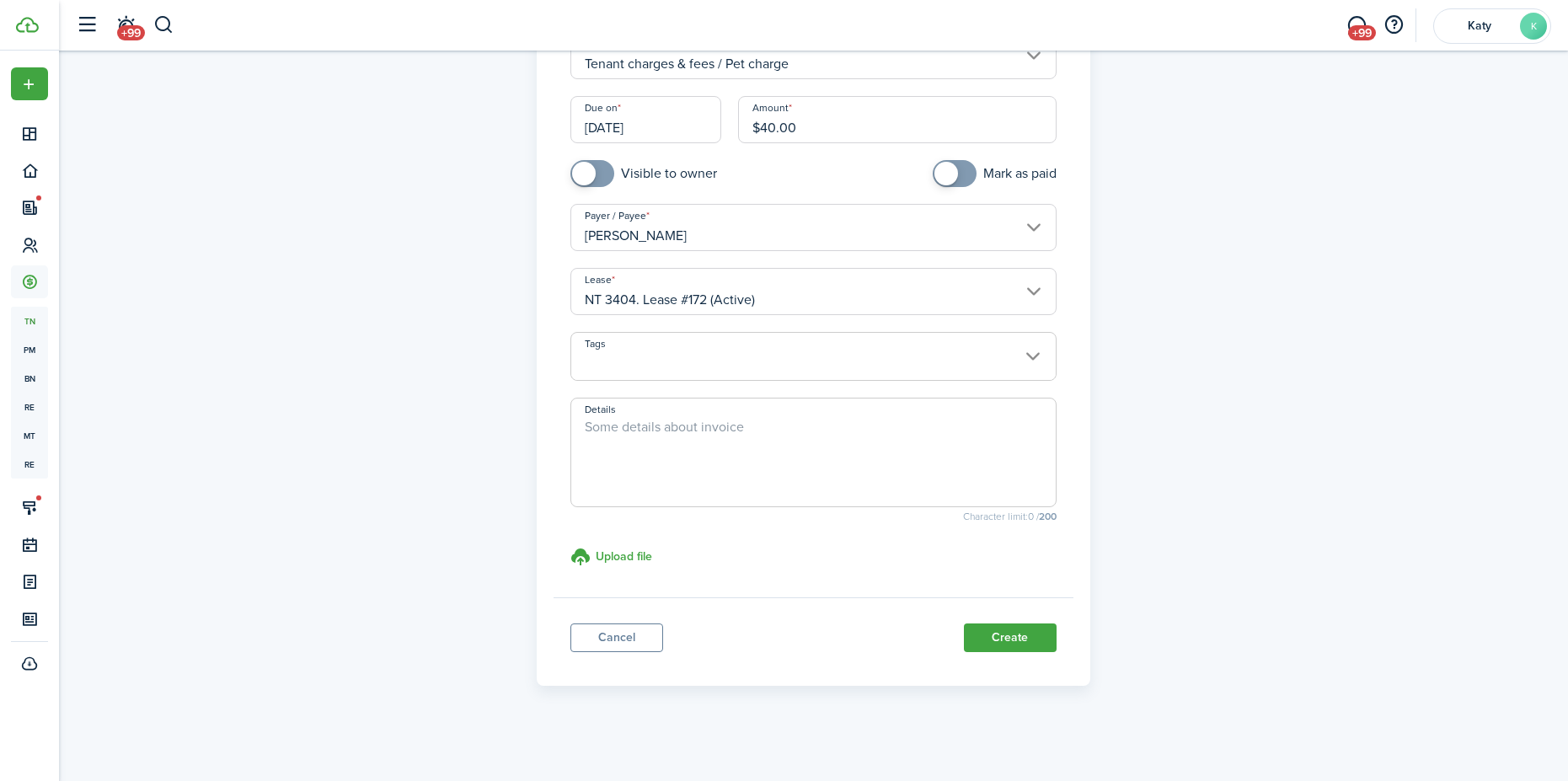
scroll to position [196, 0]
type input "$40.00"
click at [979, 625] on button "Create" at bounding box center [1009, 636] width 93 height 29
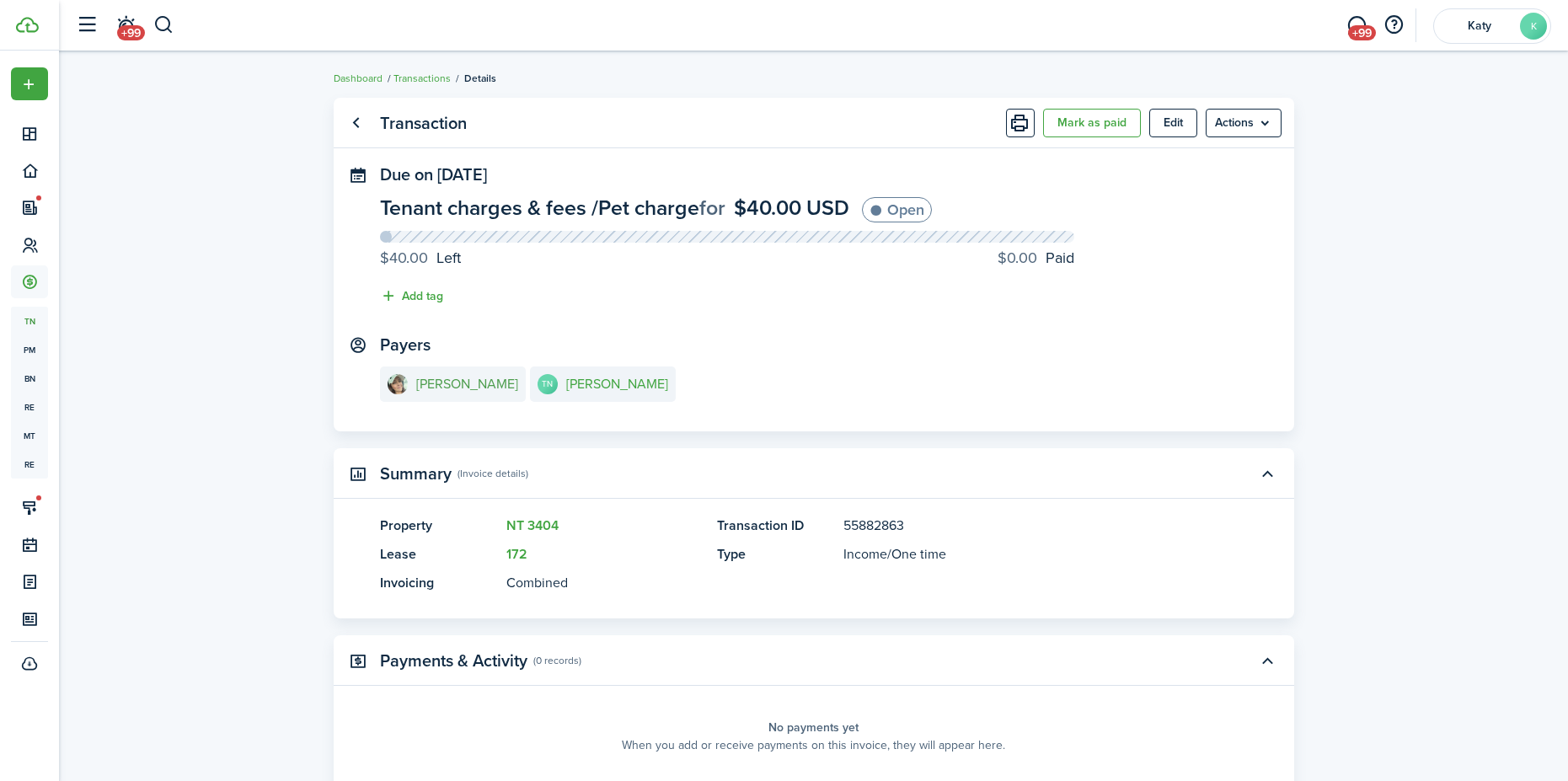
click at [448, 378] on e-details-info-title "[PERSON_NAME]" at bounding box center [466, 384] width 102 height 15
